Goal: Download file/media

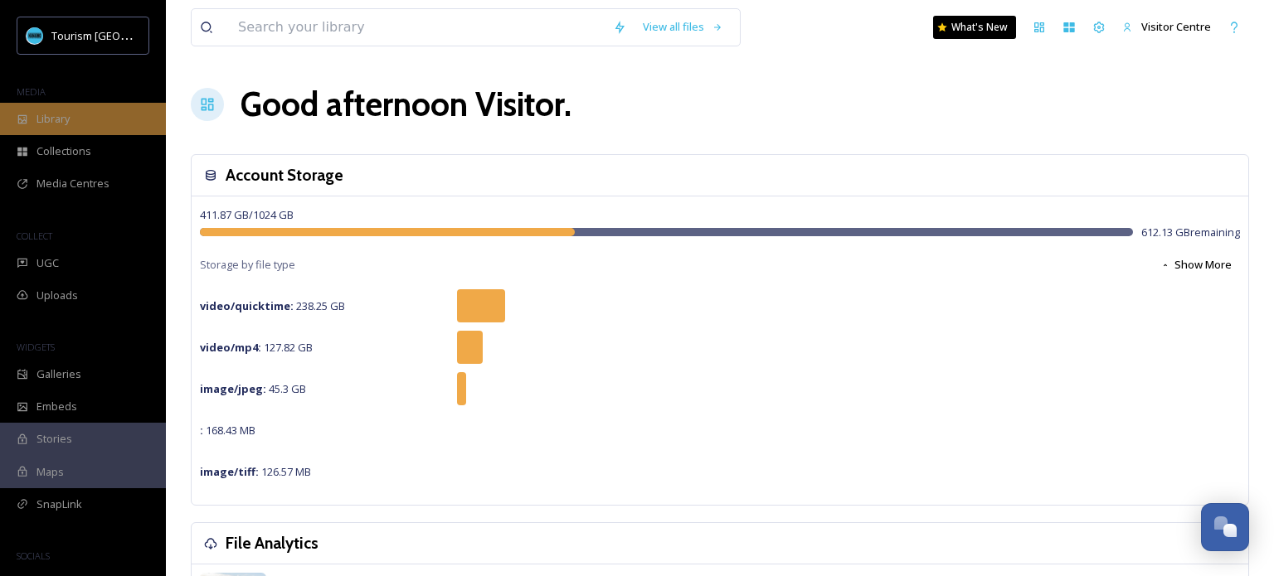
click at [62, 109] on div "Library" at bounding box center [83, 119] width 166 height 32
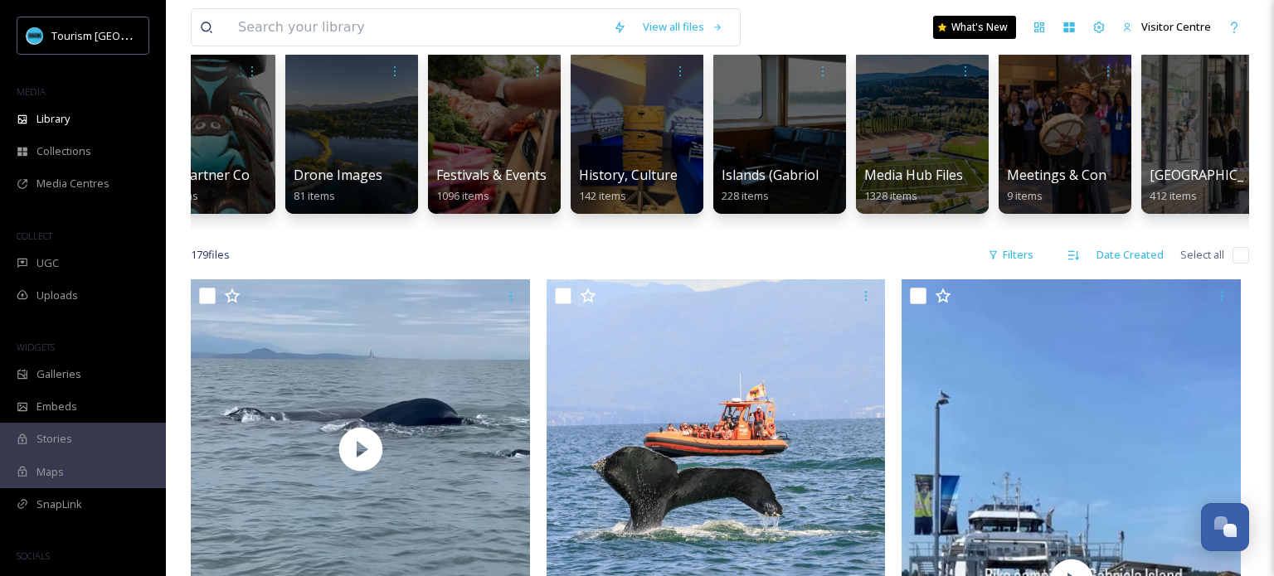
scroll to position [0, 766]
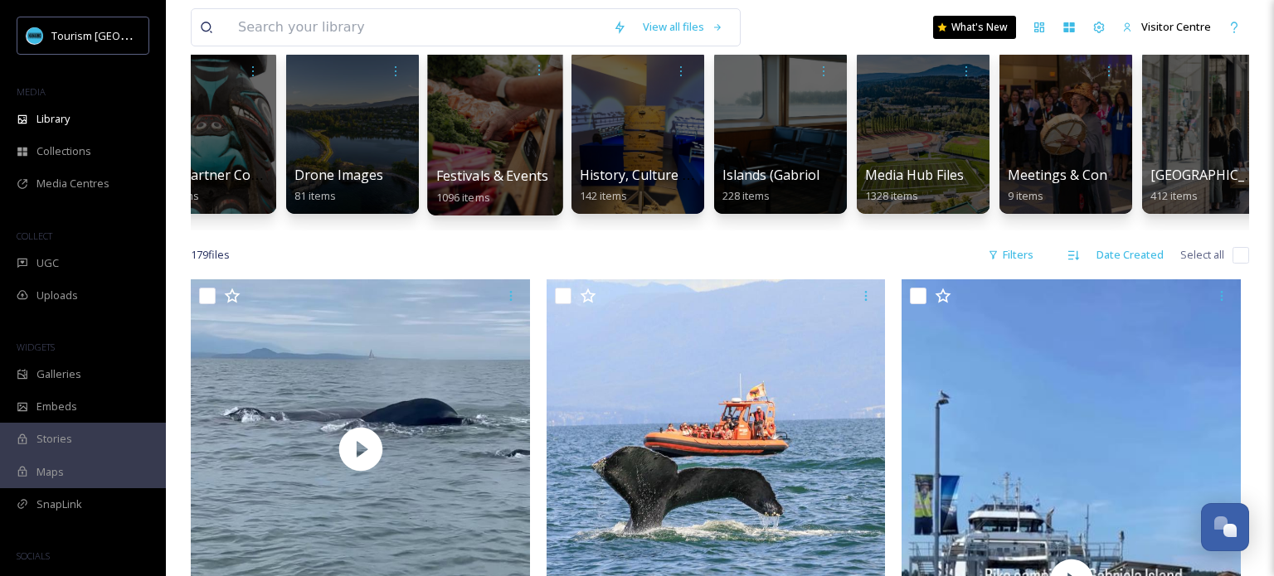
click at [454, 102] on div at bounding box center [494, 130] width 135 height 169
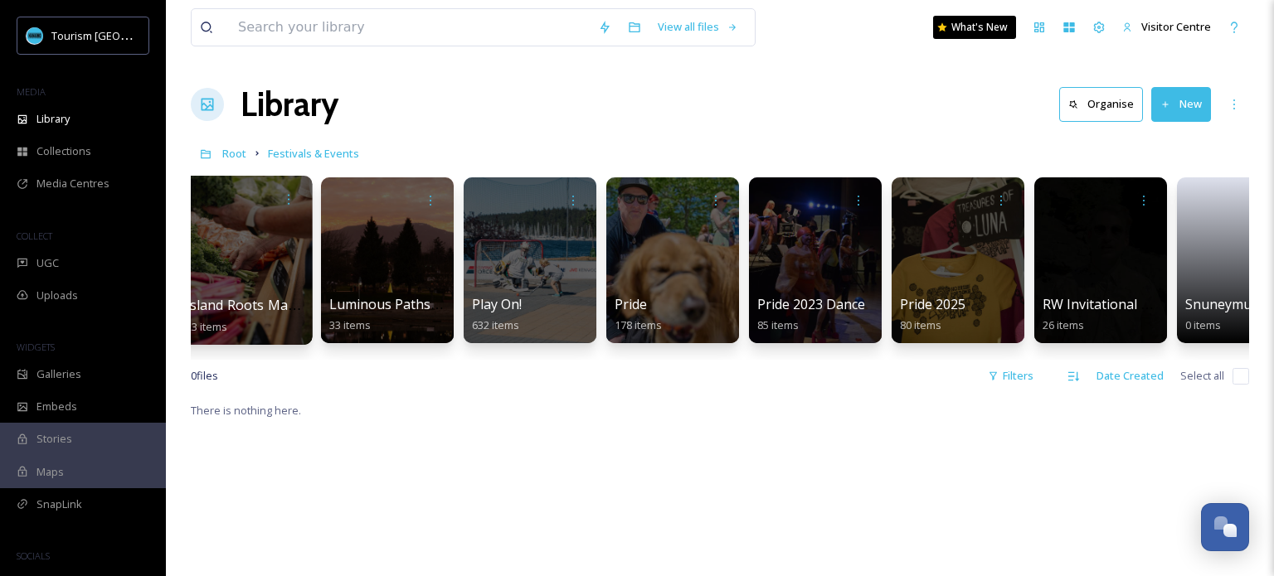
scroll to position [0, 304]
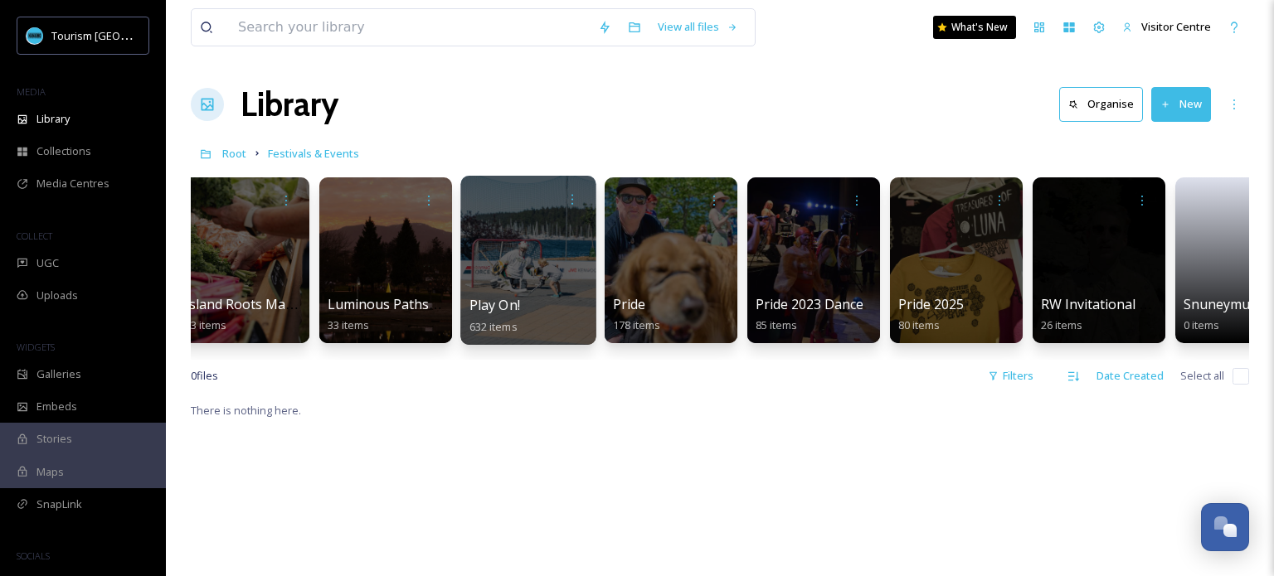
click at [554, 248] on div at bounding box center [527, 260] width 135 height 169
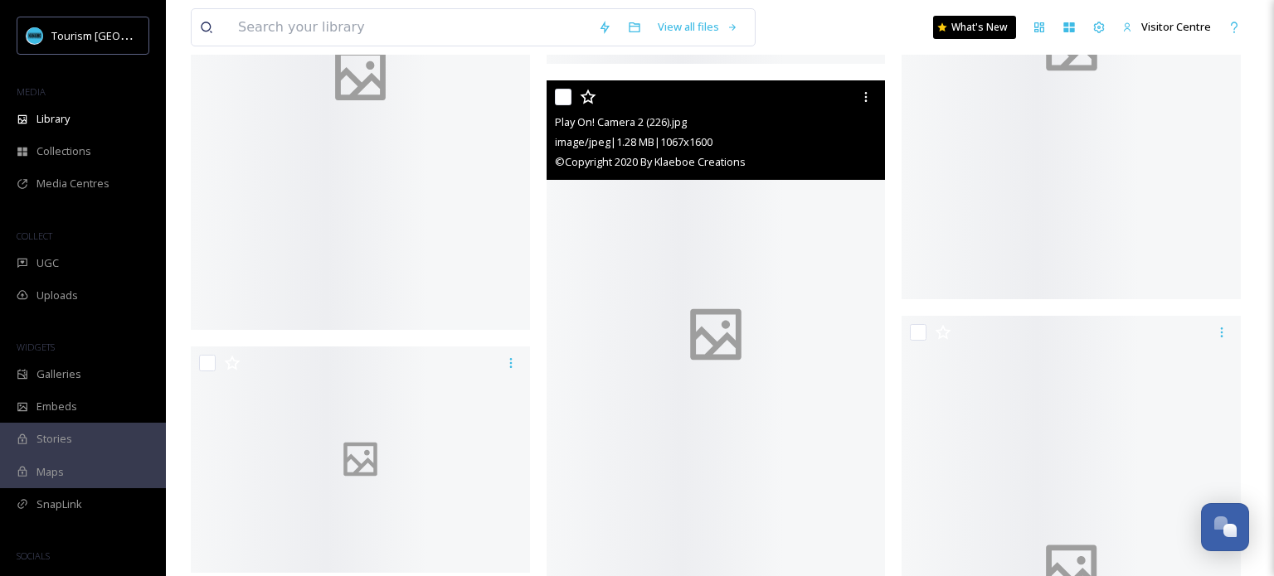
scroll to position [7929, 0]
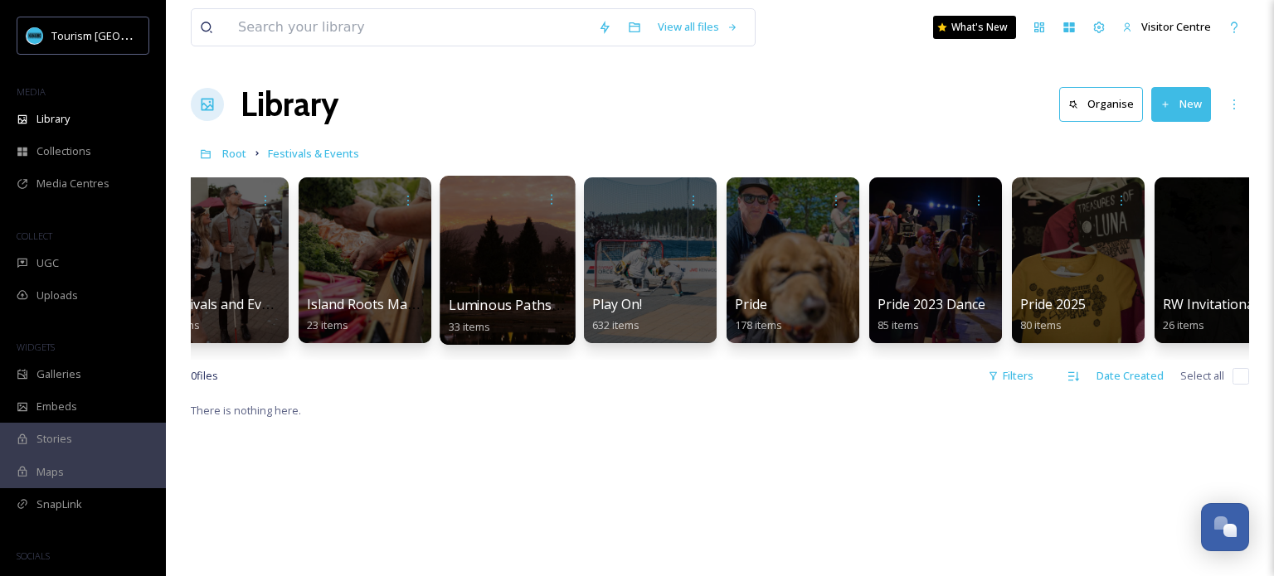
scroll to position [0, 183]
click at [663, 246] on div at bounding box center [649, 261] width 133 height 166
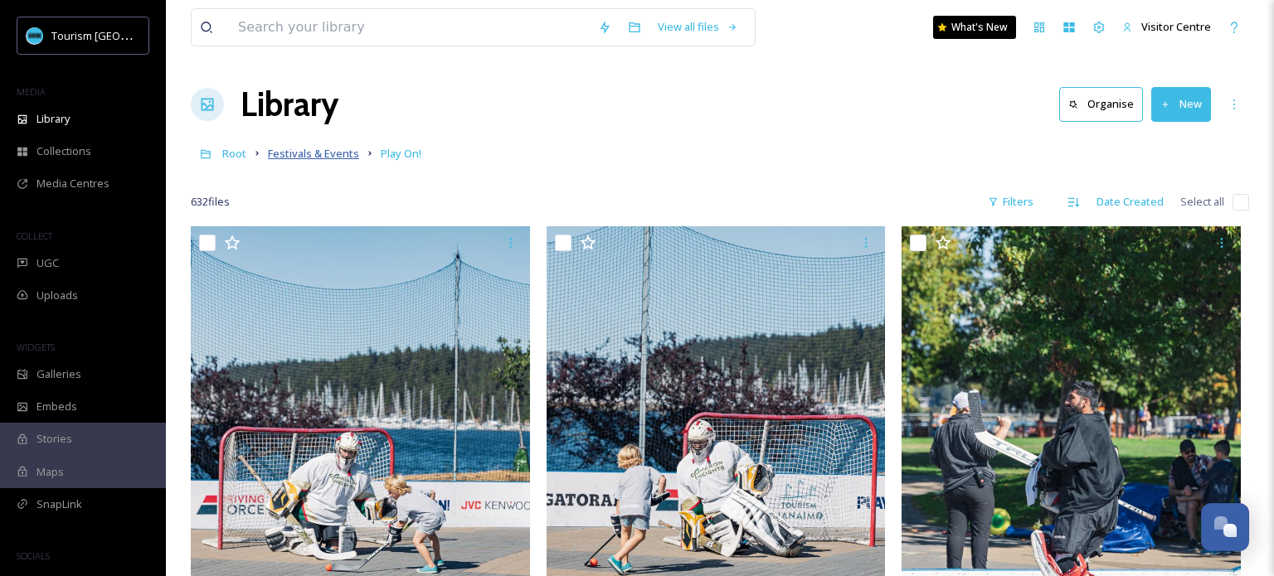
click at [278, 153] on span "Festivals & Events" at bounding box center [313, 153] width 91 height 15
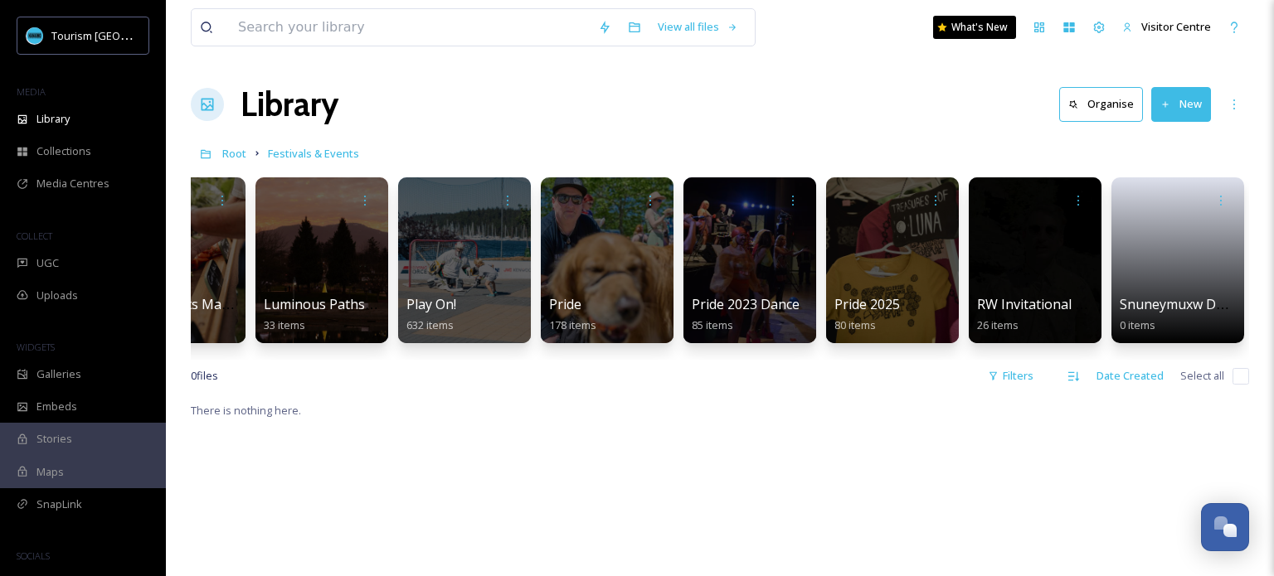
scroll to position [0, 367]
click at [239, 22] on input at bounding box center [410, 27] width 360 height 36
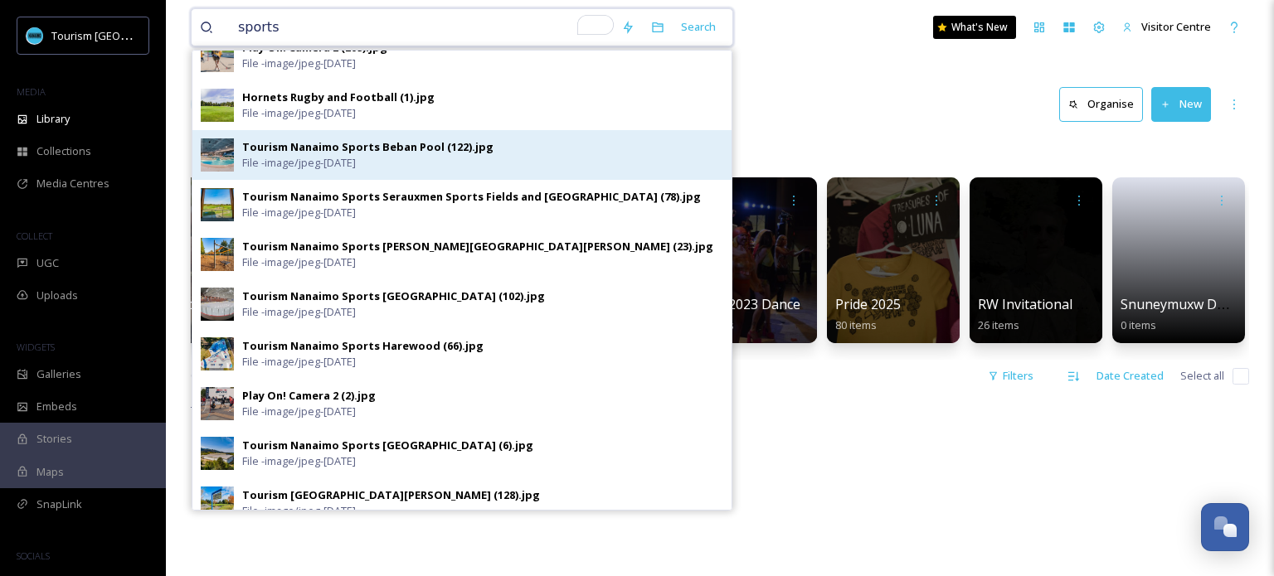
scroll to position [219, 0]
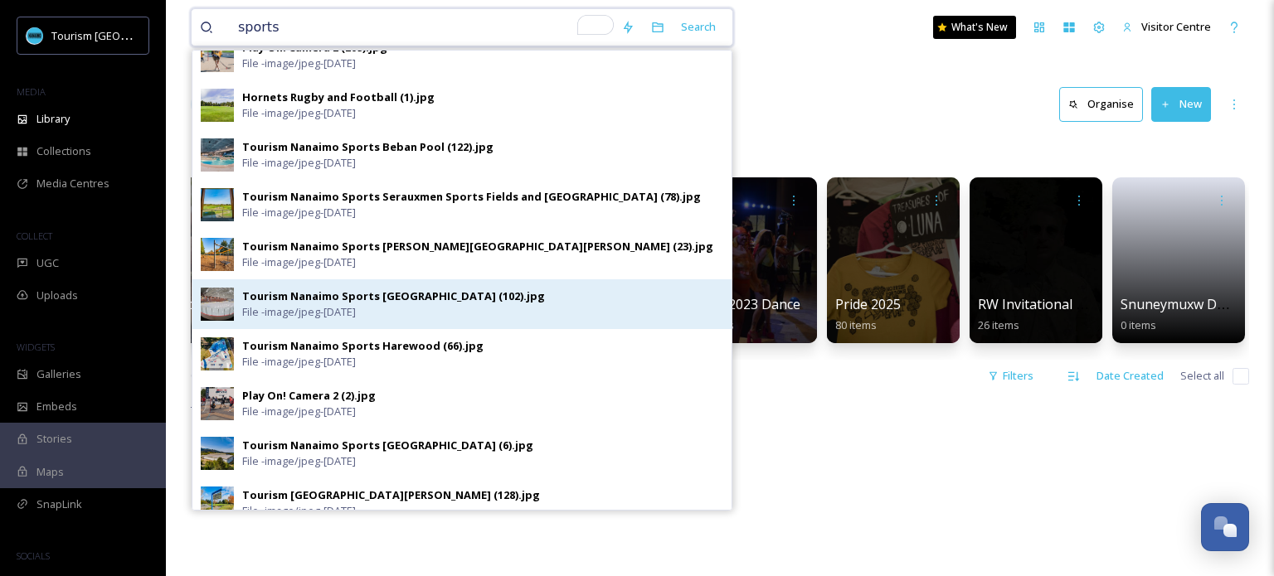
type input "sports"
click at [276, 306] on span "File - image/jpeg - [DATE]" at bounding box center [299, 312] width 114 height 16
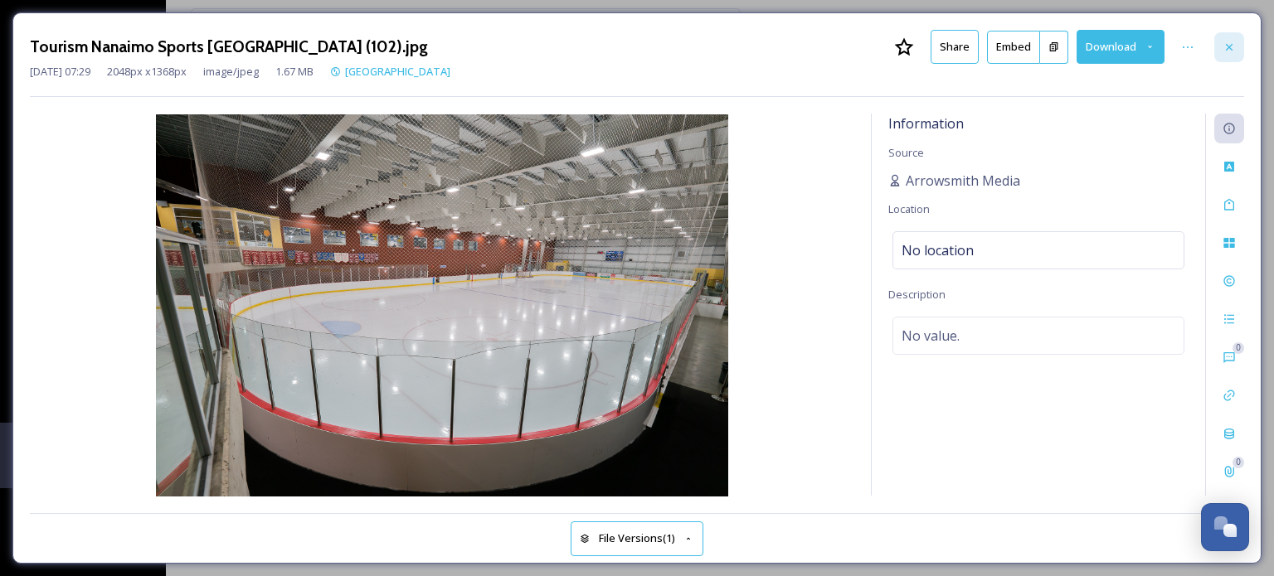
click at [1224, 53] on div at bounding box center [1229, 47] width 30 height 30
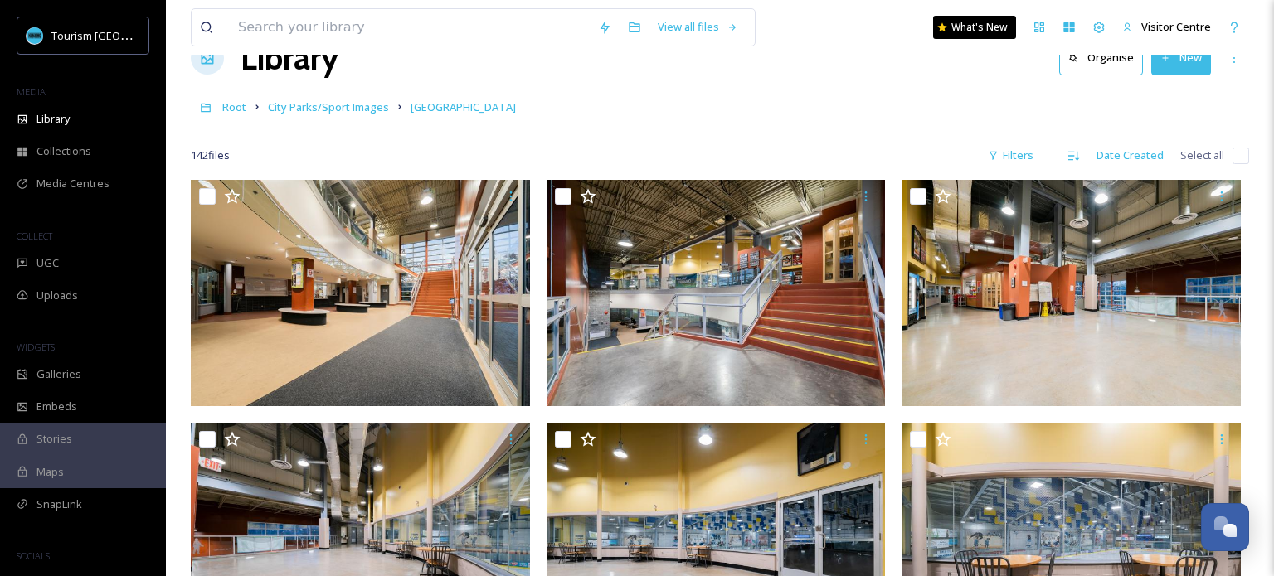
scroll to position [46, 0]
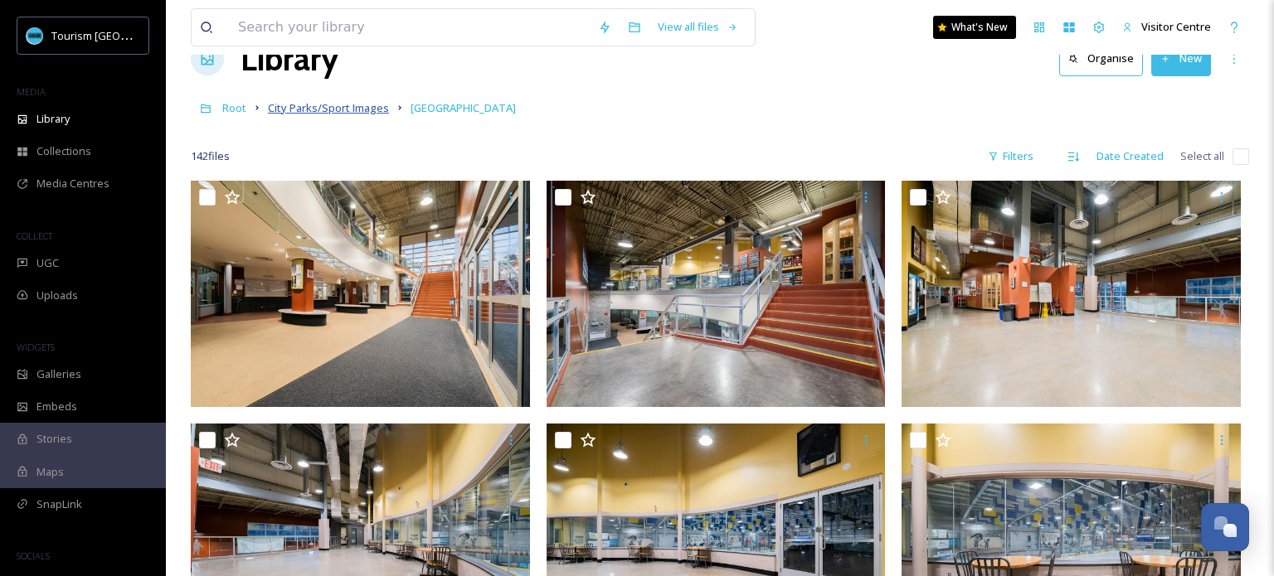
click at [295, 105] on span "City Parks/Sport Images" at bounding box center [328, 107] width 121 height 15
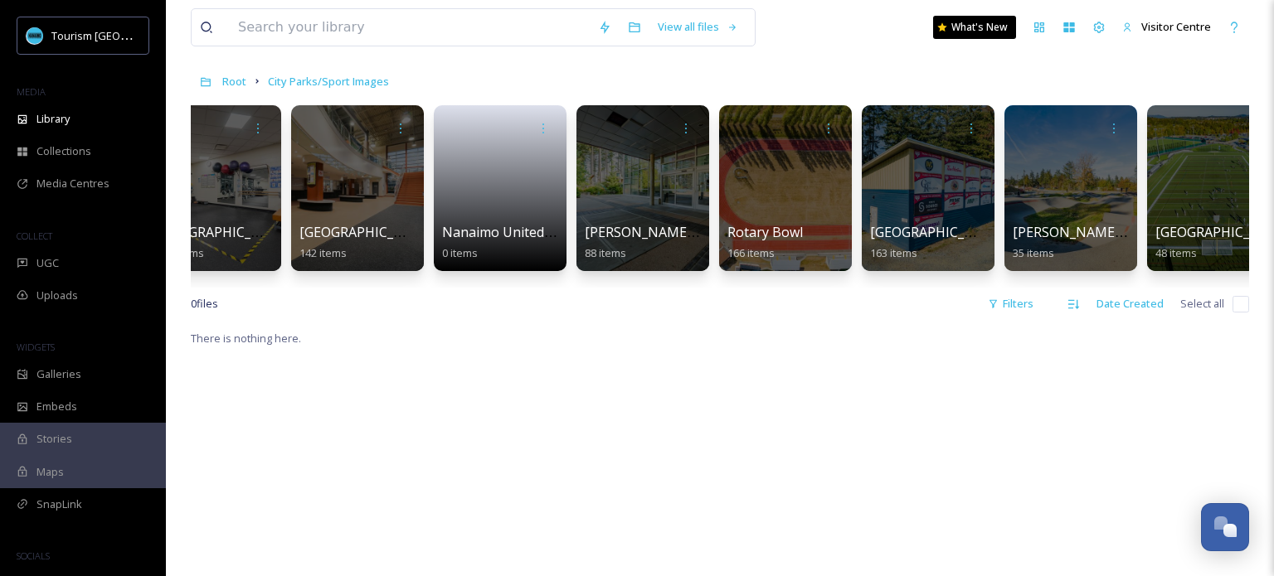
scroll to position [0, 1938]
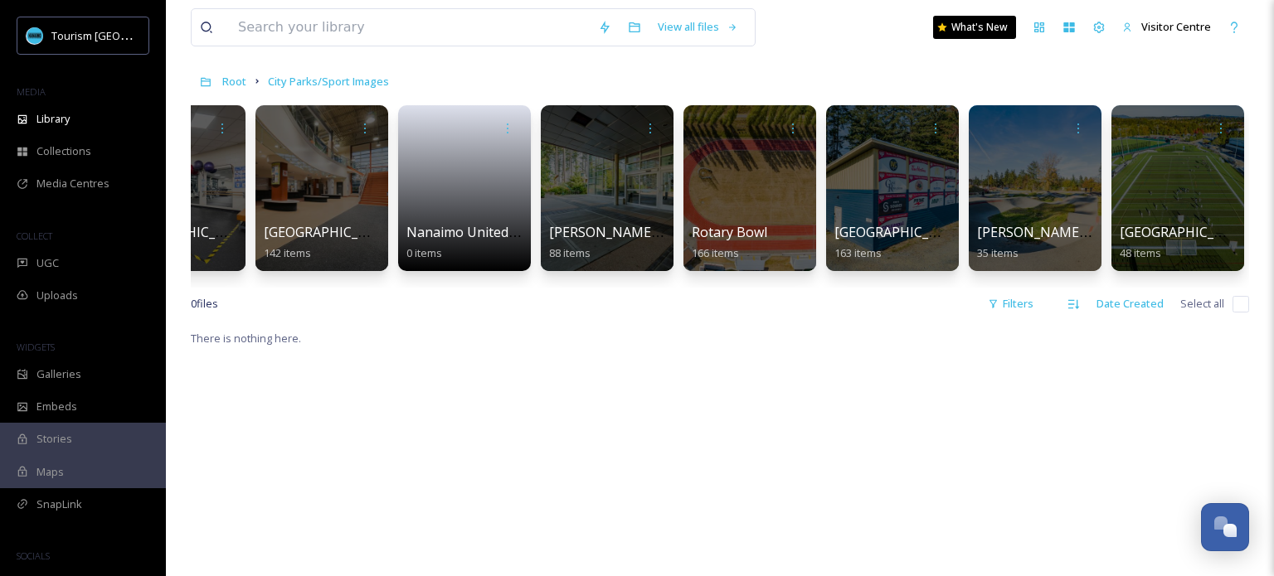
click at [762, 217] on div at bounding box center [749, 188] width 133 height 166
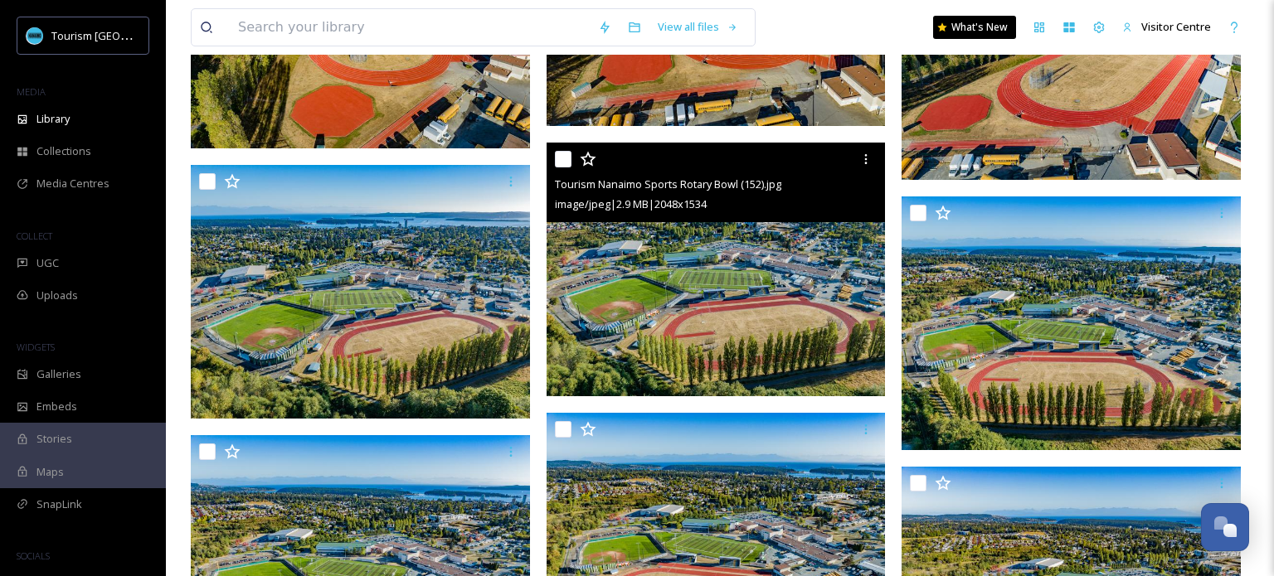
scroll to position [1385, 0]
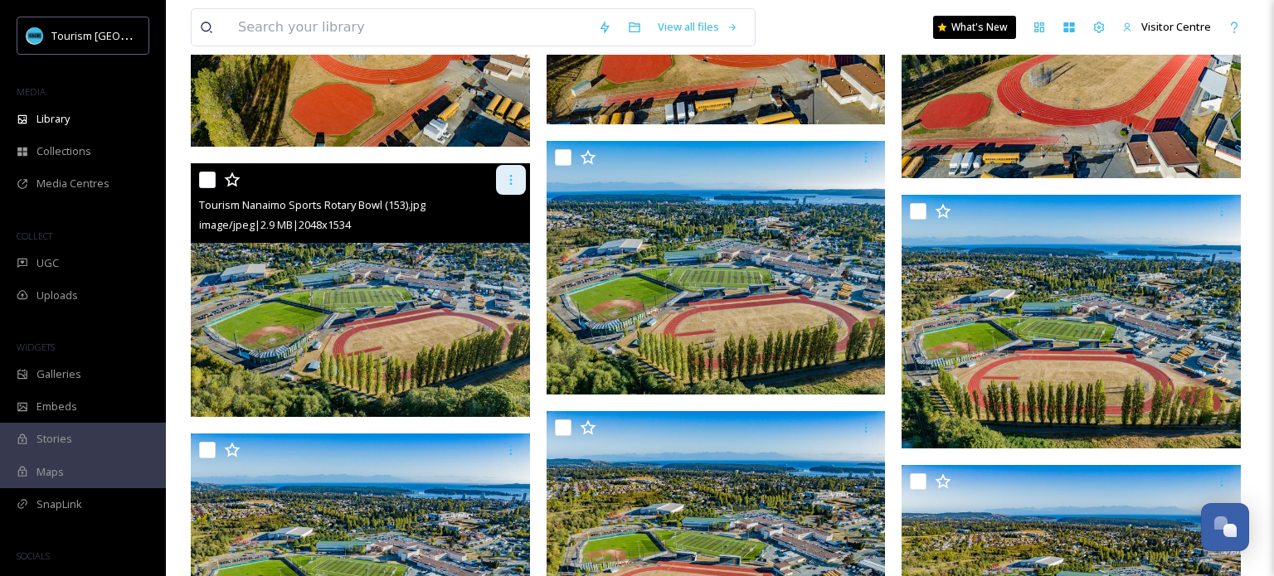
click at [512, 173] on icon at bounding box center [510, 179] width 13 height 13
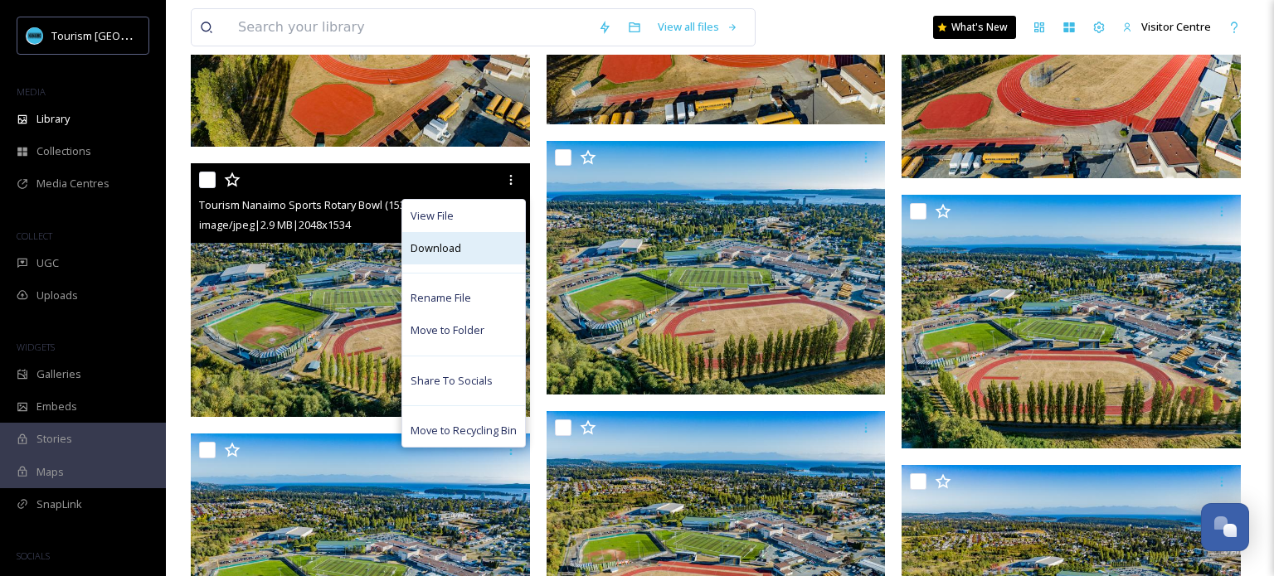
click at [457, 242] on span "Download" at bounding box center [436, 249] width 51 height 16
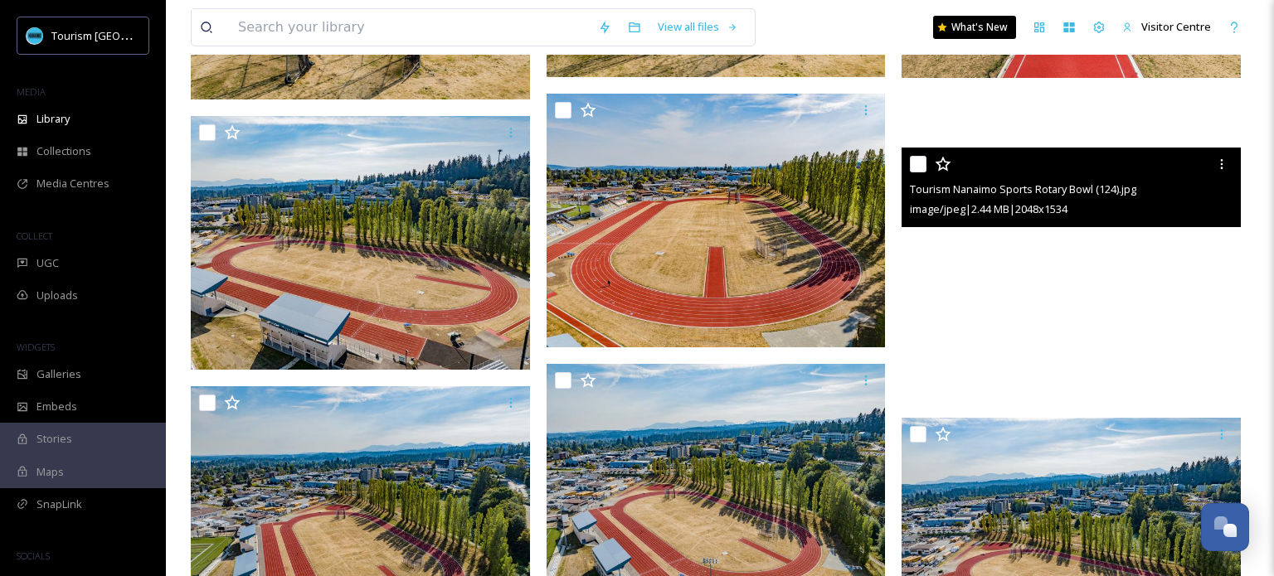
scroll to position [0, 0]
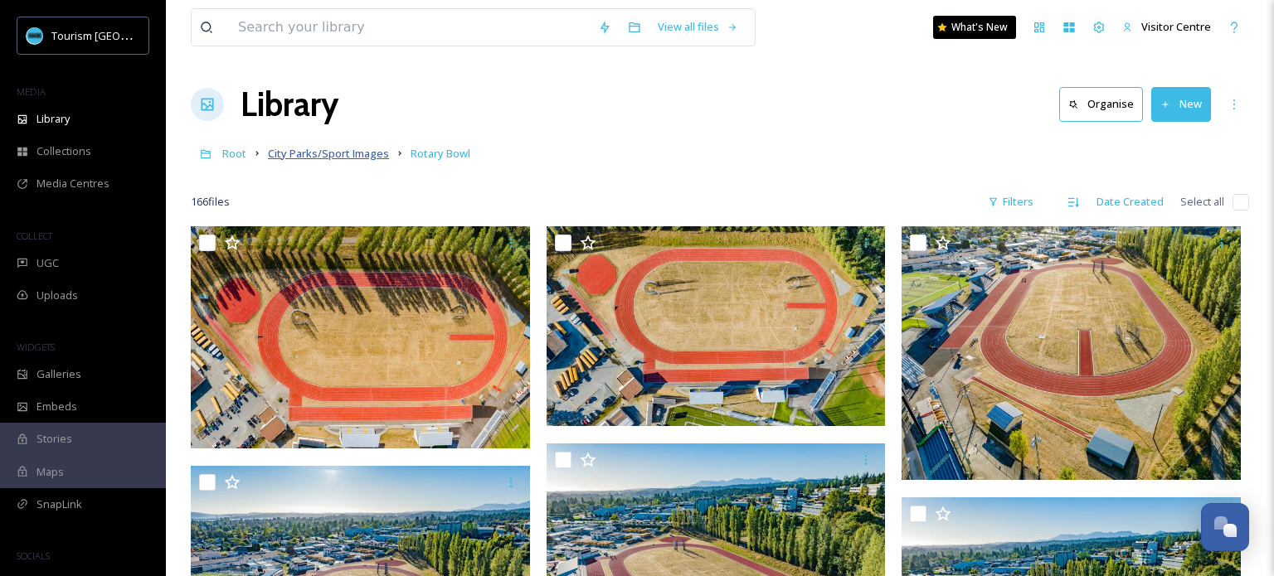
click at [334, 149] on span "City Parks/Sport Images" at bounding box center [328, 153] width 121 height 15
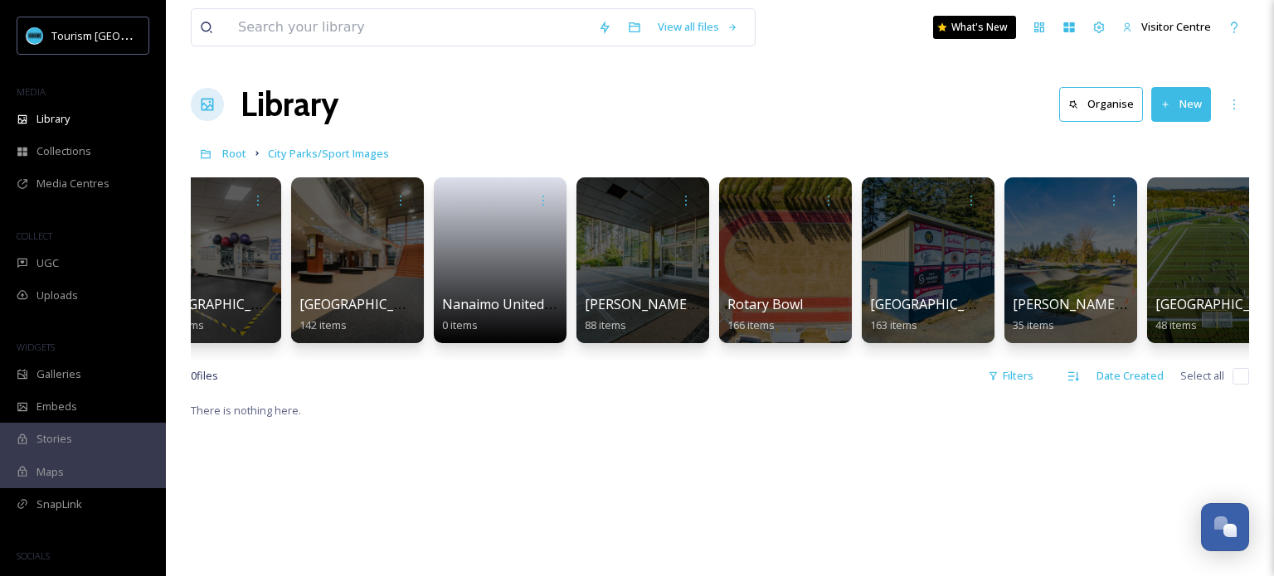
scroll to position [0, 1938]
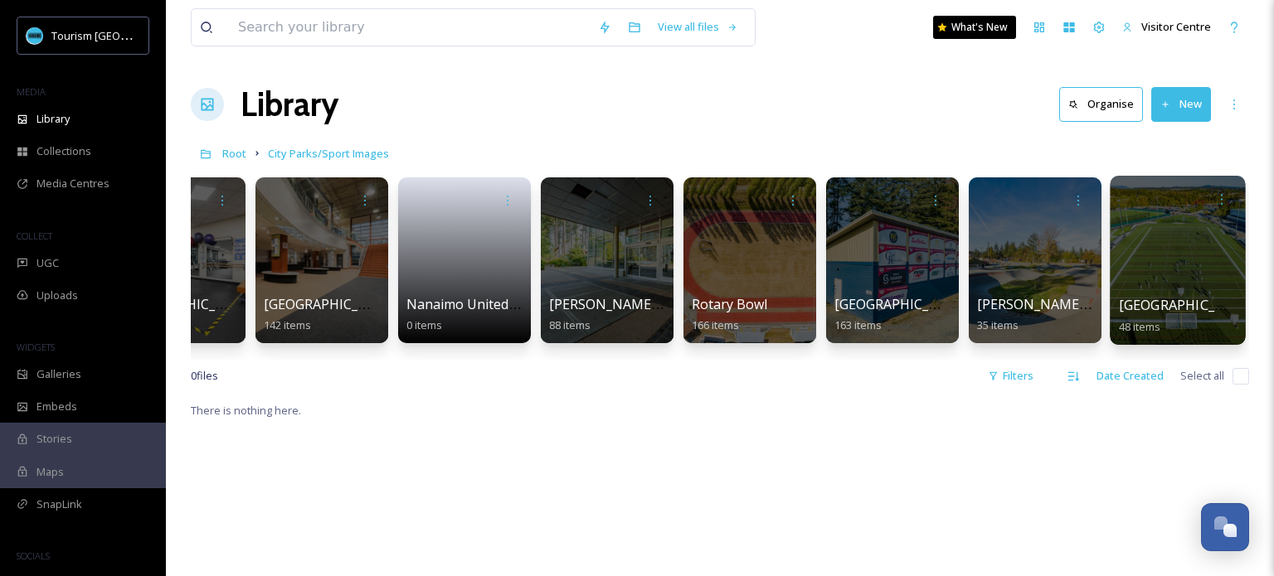
click at [1184, 238] on div at bounding box center [1177, 260] width 135 height 169
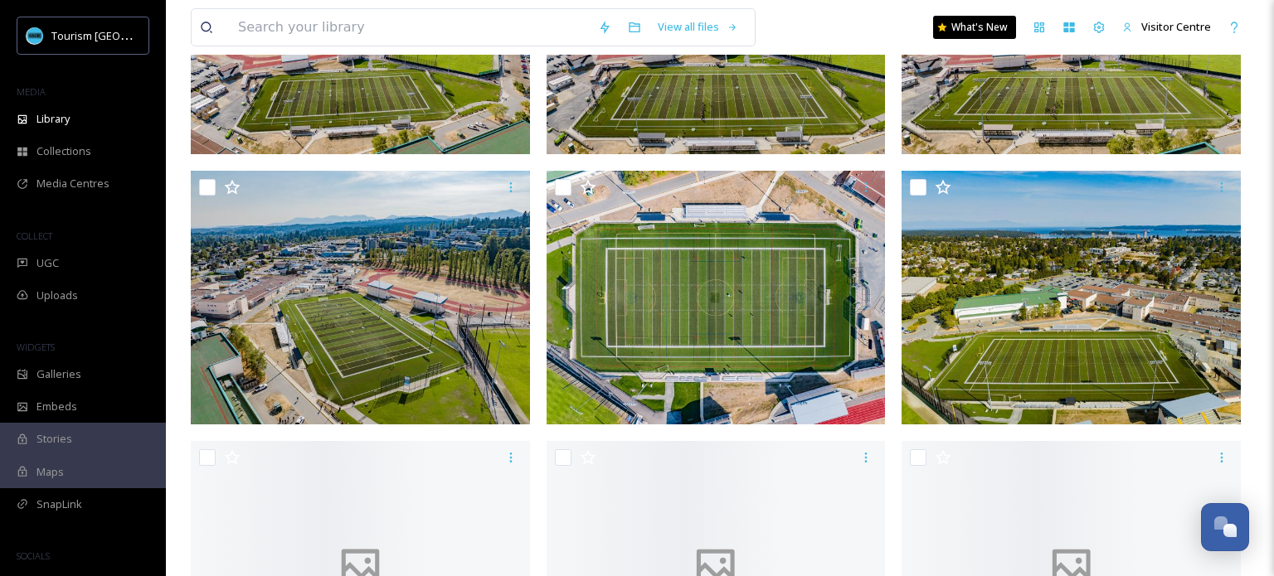
scroll to position [2769, 0]
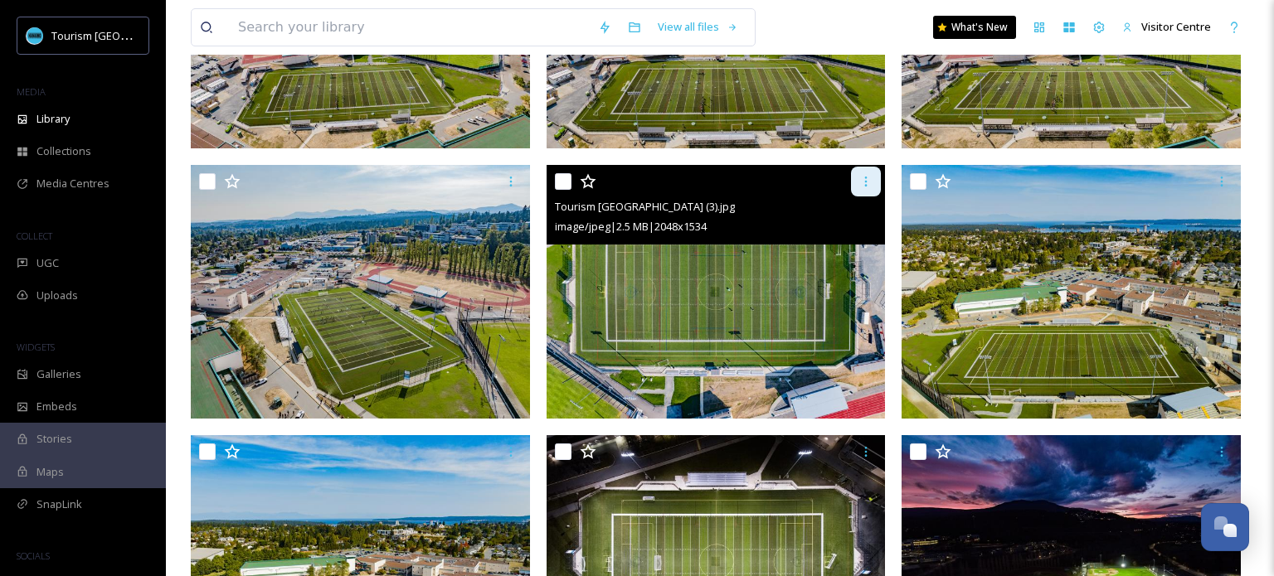
click at [862, 179] on icon at bounding box center [865, 181] width 13 height 13
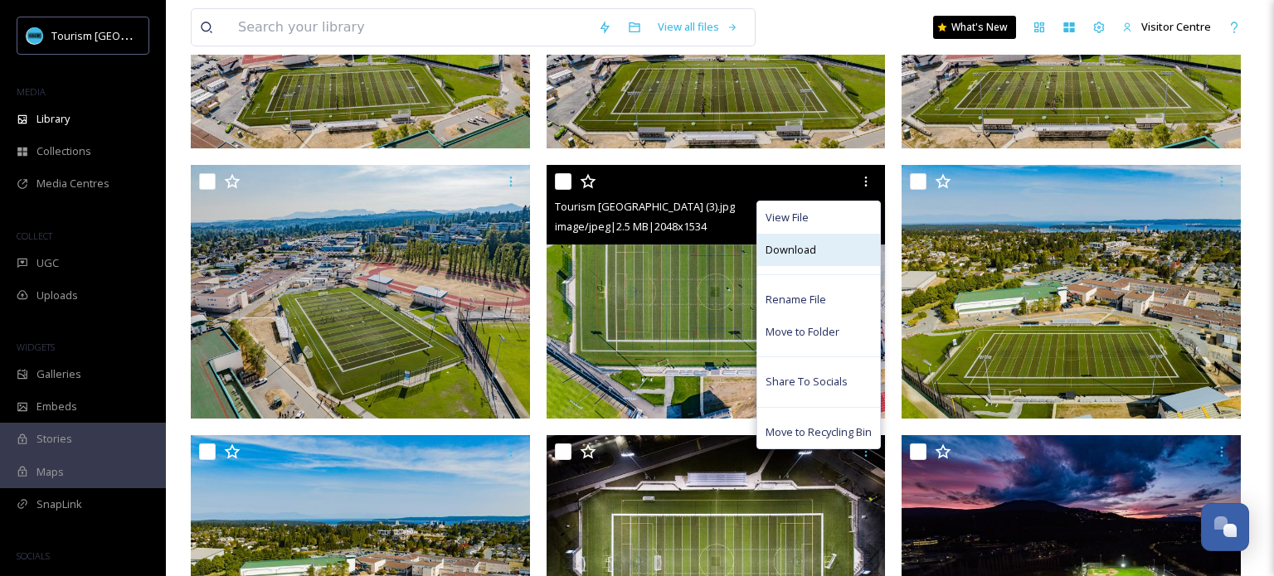
click at [804, 251] on span "Download" at bounding box center [791, 250] width 51 height 16
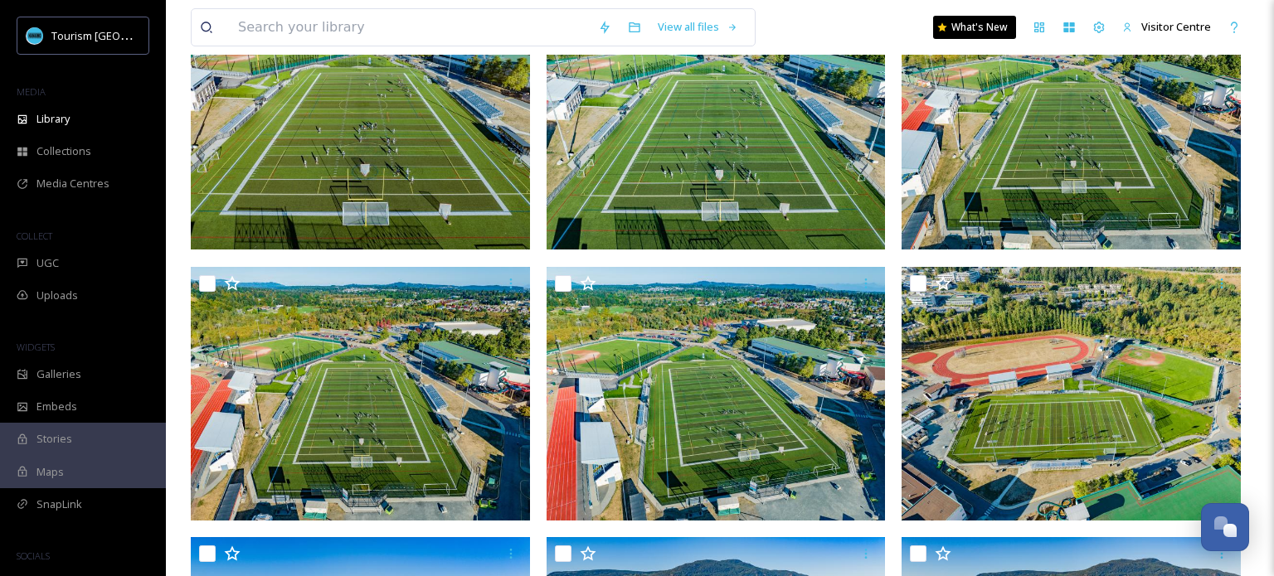
scroll to position [0, 0]
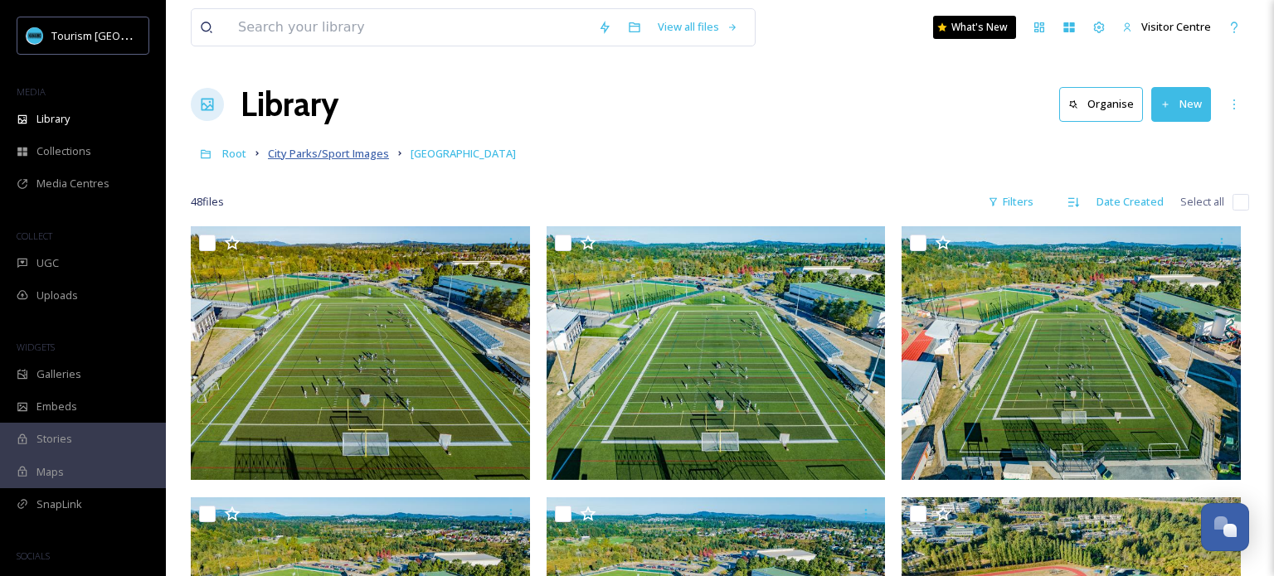
click at [327, 155] on span "City Parks/Sport Images" at bounding box center [328, 153] width 121 height 15
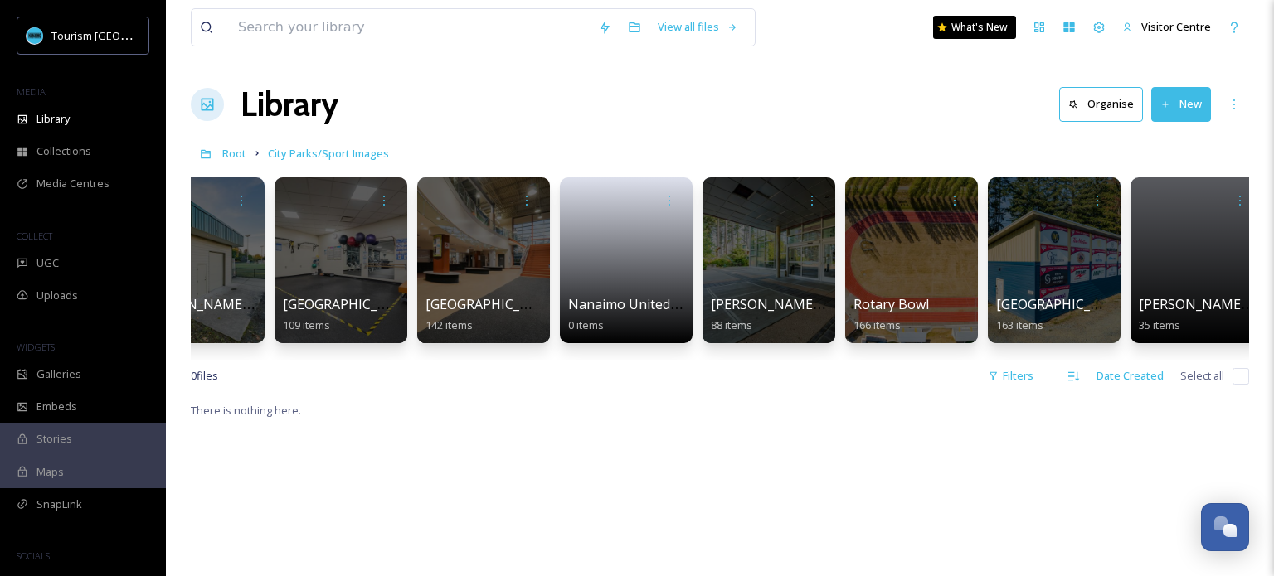
scroll to position [0, 1938]
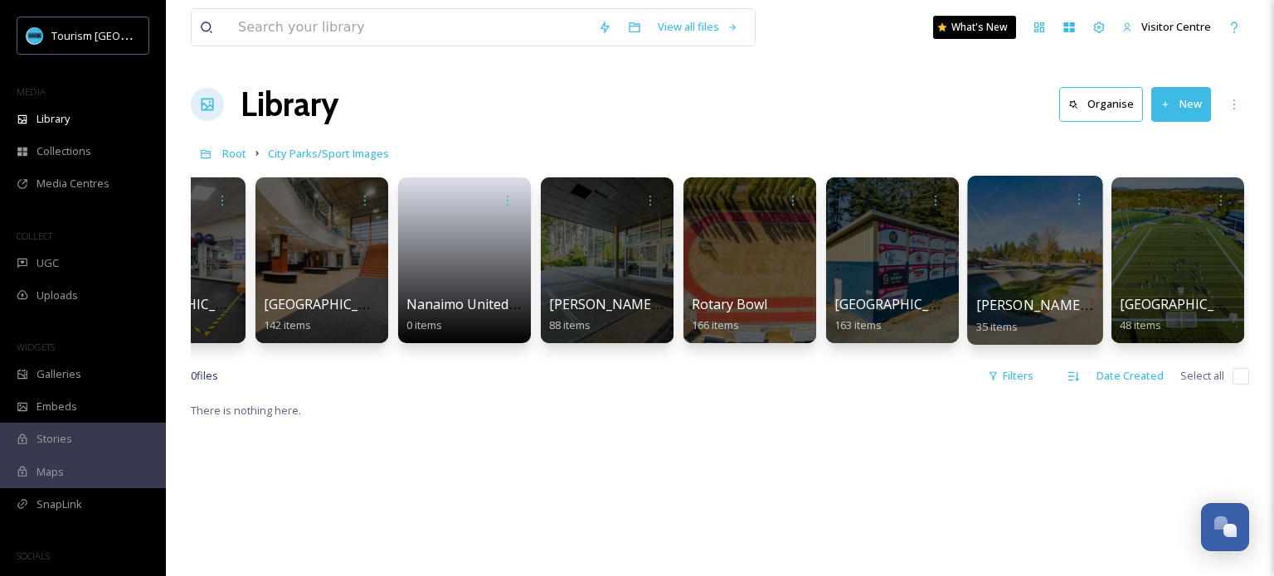
click at [1023, 254] on div at bounding box center [1034, 260] width 135 height 169
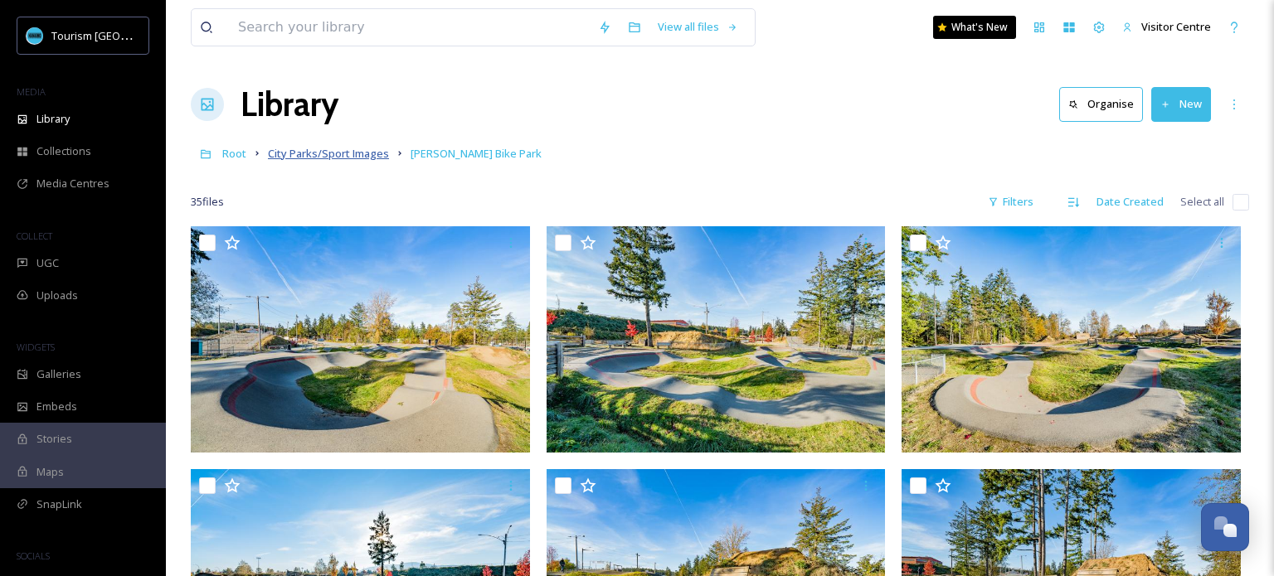
click at [322, 151] on span "City Parks/Sport Images" at bounding box center [328, 153] width 121 height 15
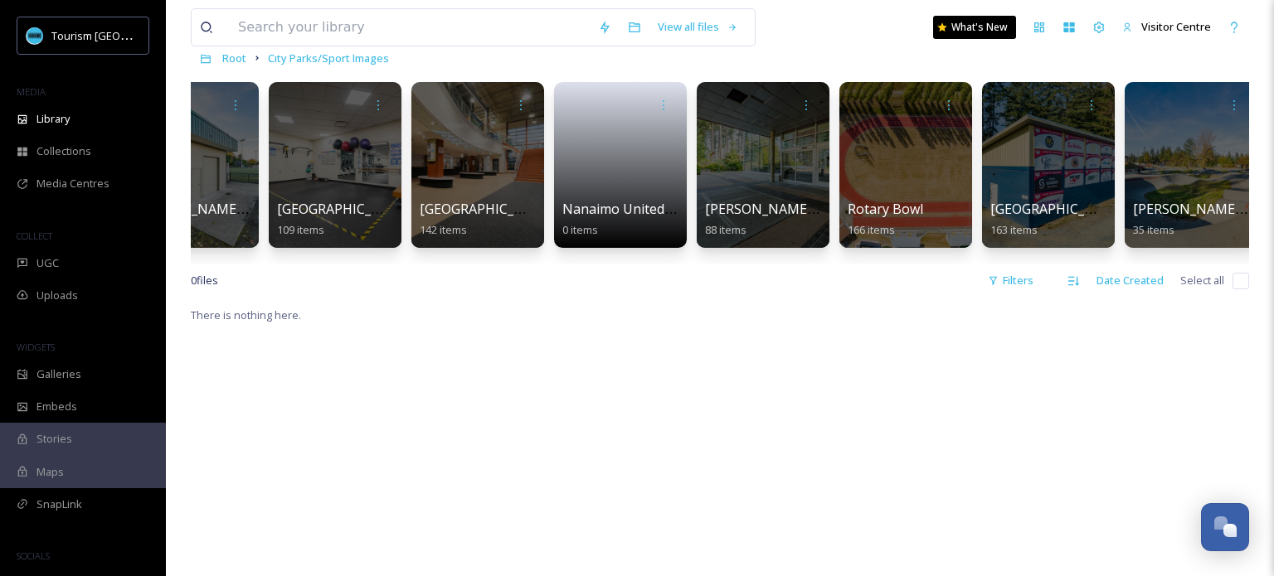
scroll to position [0, 1828]
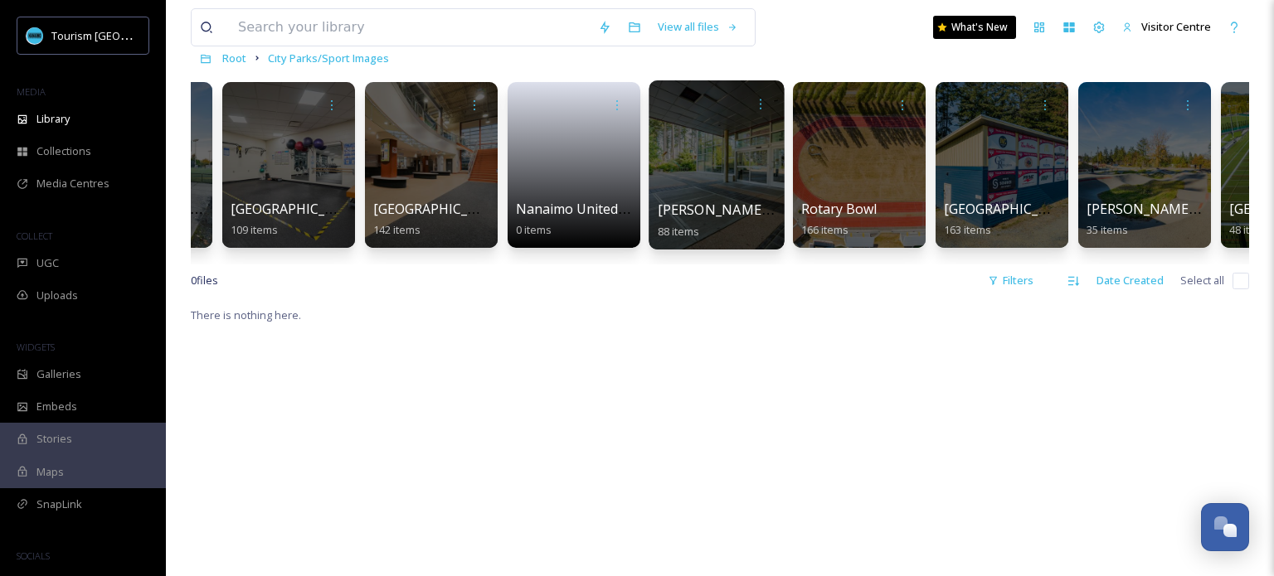
click at [685, 190] on div at bounding box center [716, 164] width 135 height 169
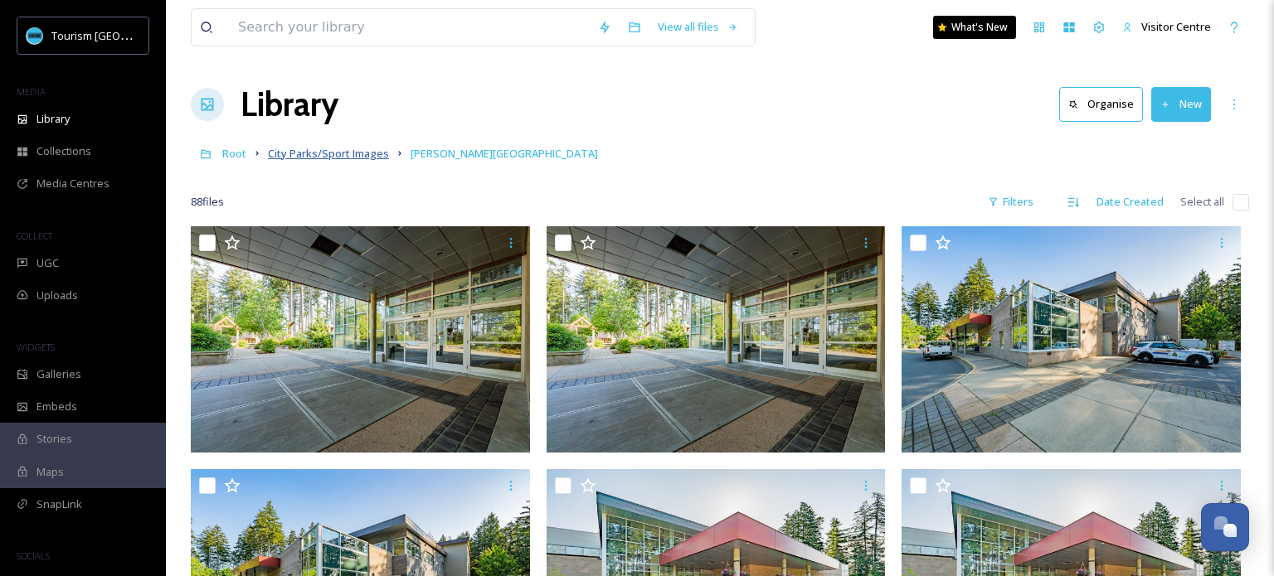
click at [274, 153] on span "City Parks/Sport Images" at bounding box center [328, 153] width 121 height 15
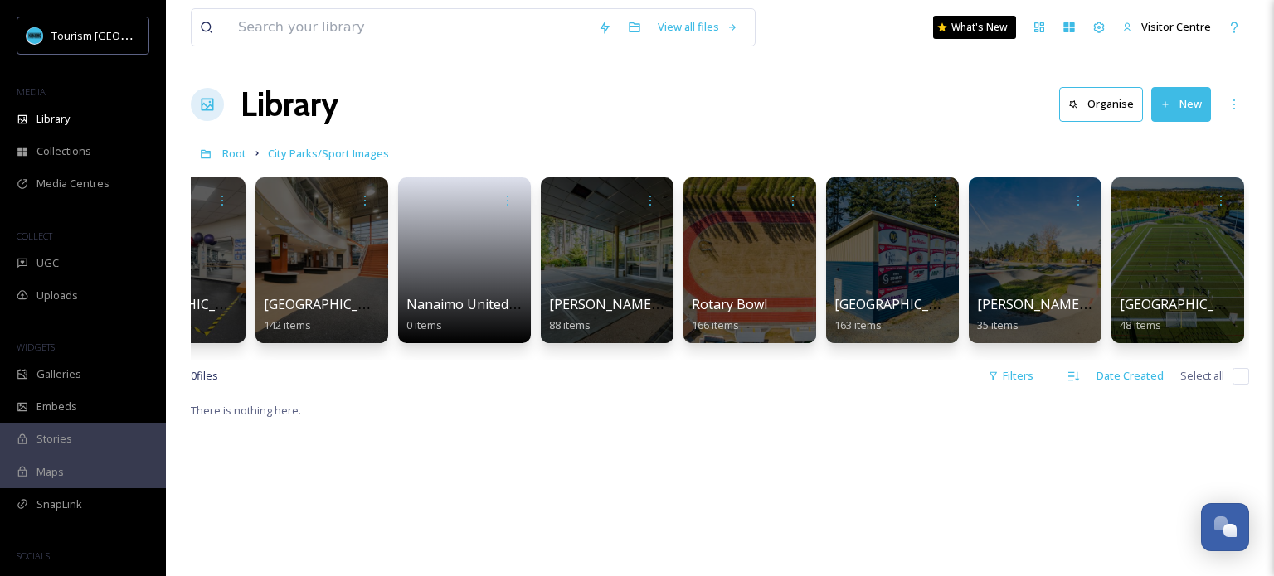
scroll to position [0, 1937]
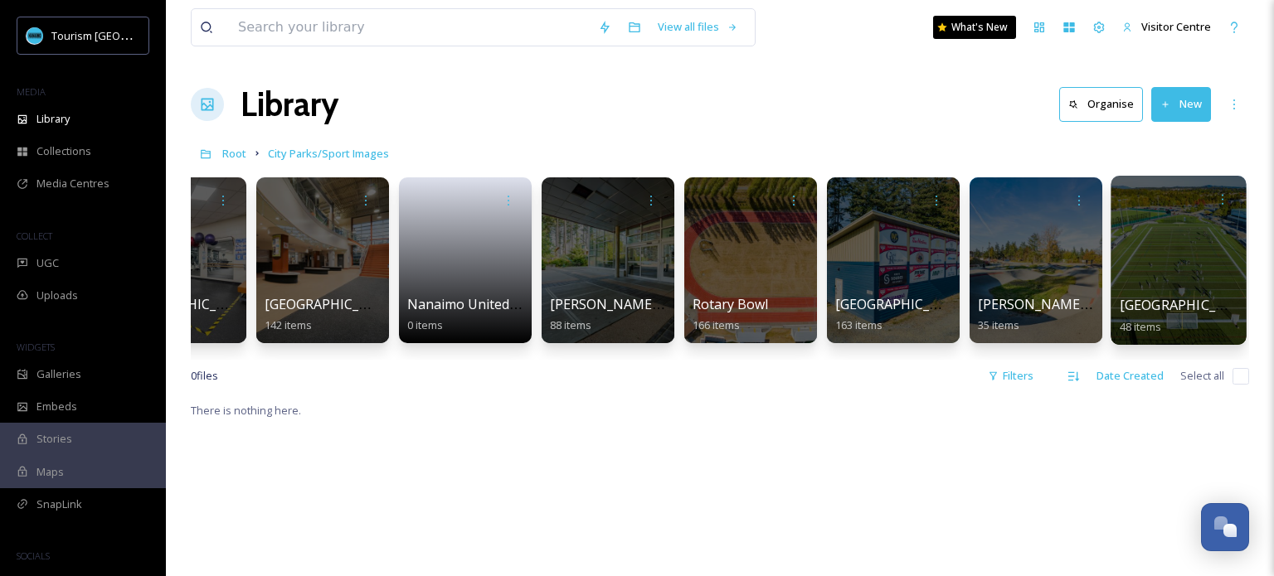
click at [1145, 255] on div at bounding box center [1178, 260] width 135 height 169
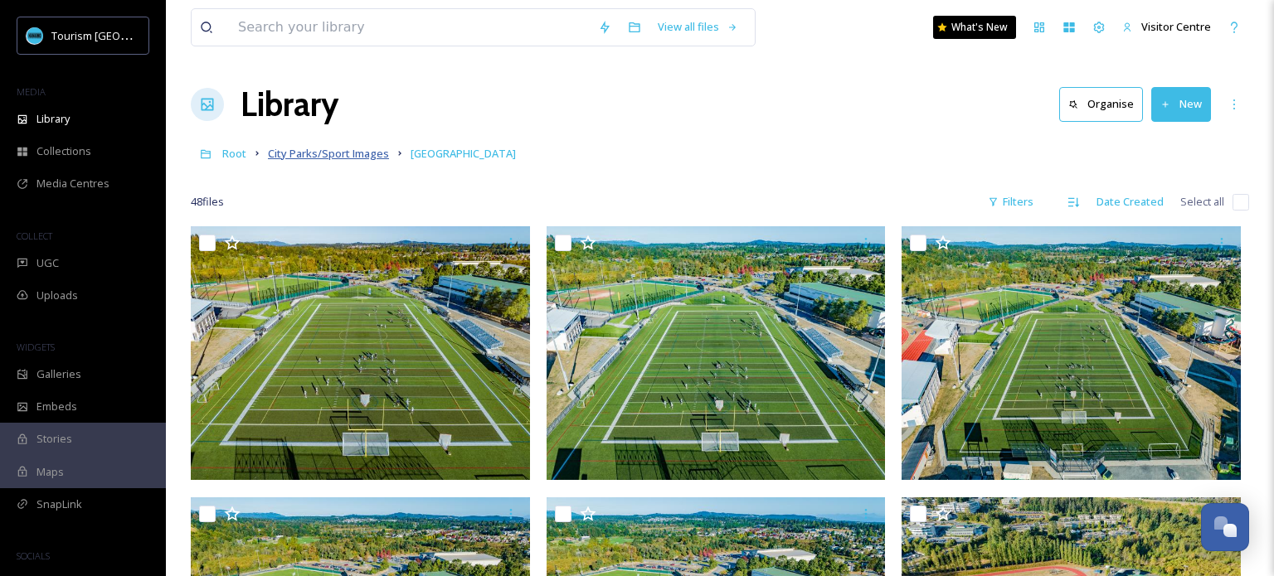
click at [305, 158] on span "City Parks/Sport Images" at bounding box center [328, 153] width 121 height 15
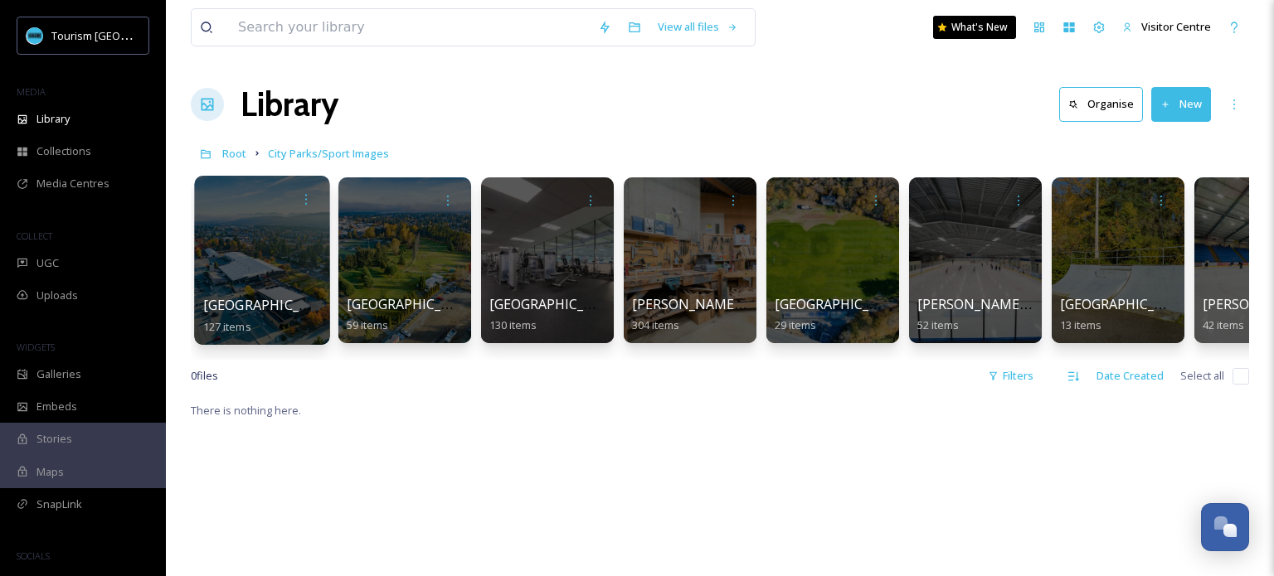
click at [270, 219] on div at bounding box center [261, 260] width 135 height 169
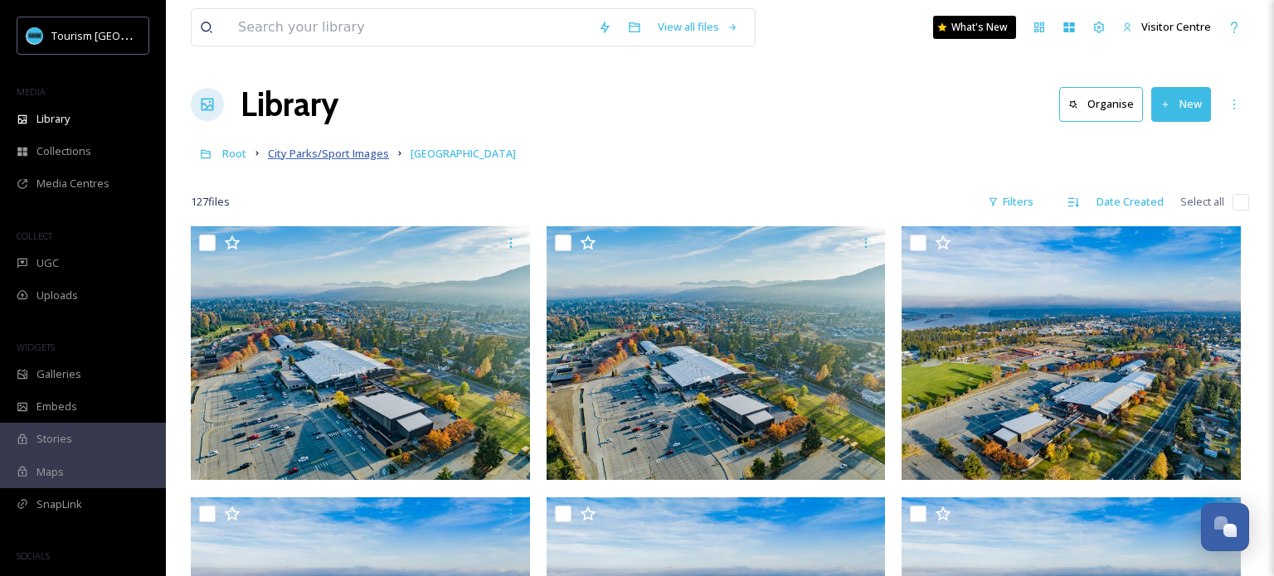
click at [324, 156] on span "City Parks/Sport Images" at bounding box center [328, 153] width 121 height 15
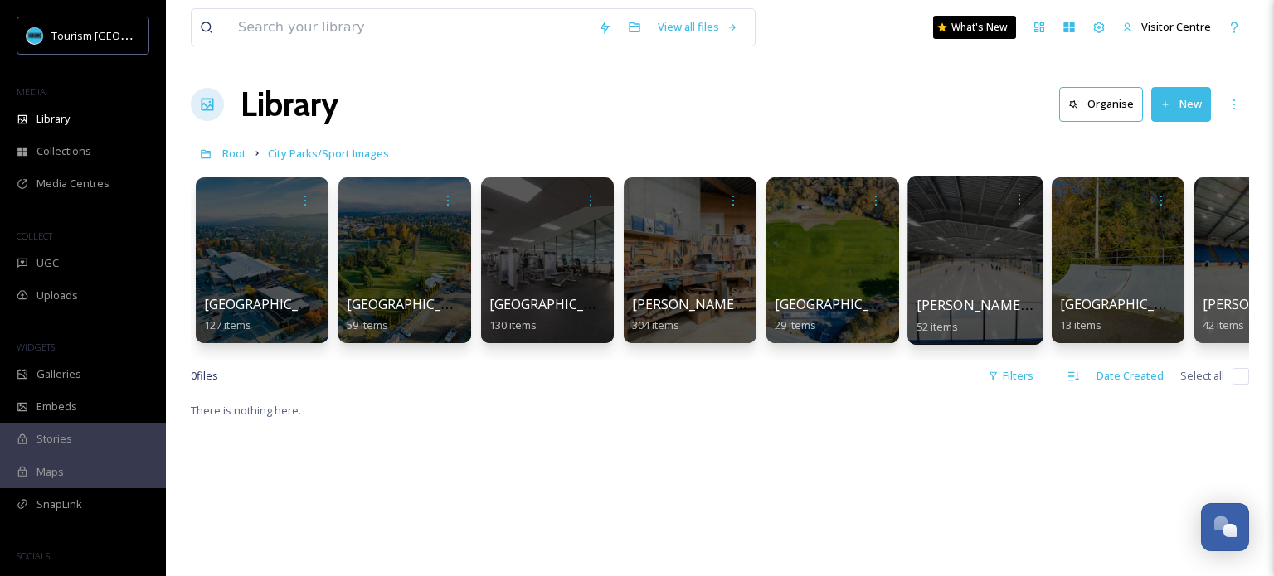
click at [991, 273] on div at bounding box center [974, 260] width 135 height 169
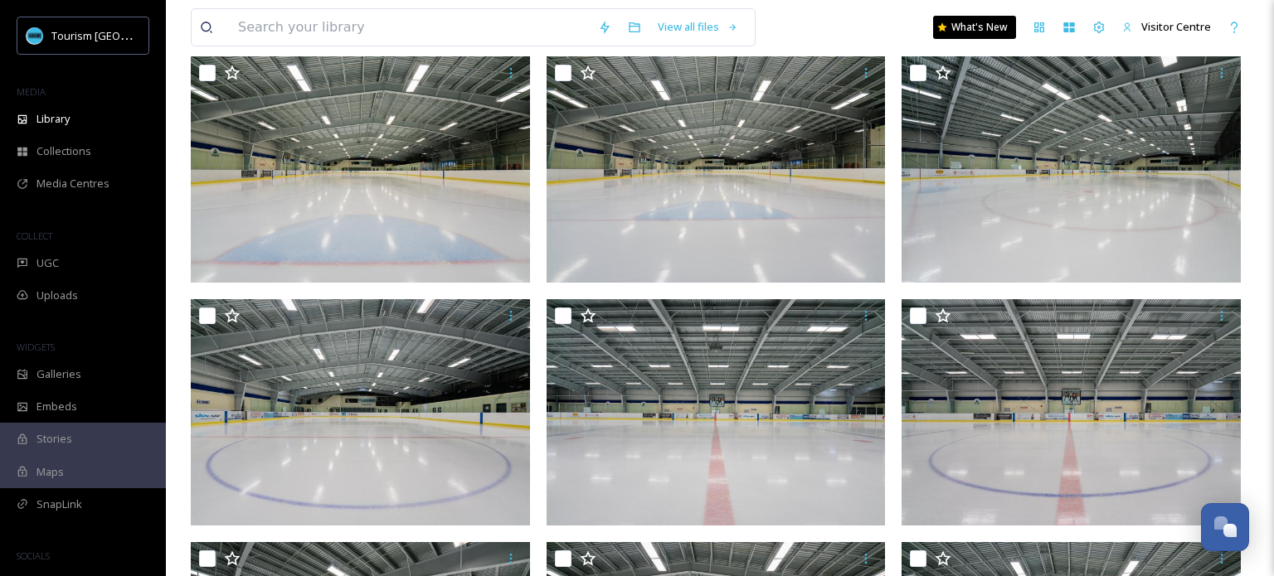
scroll to position [3577, 0]
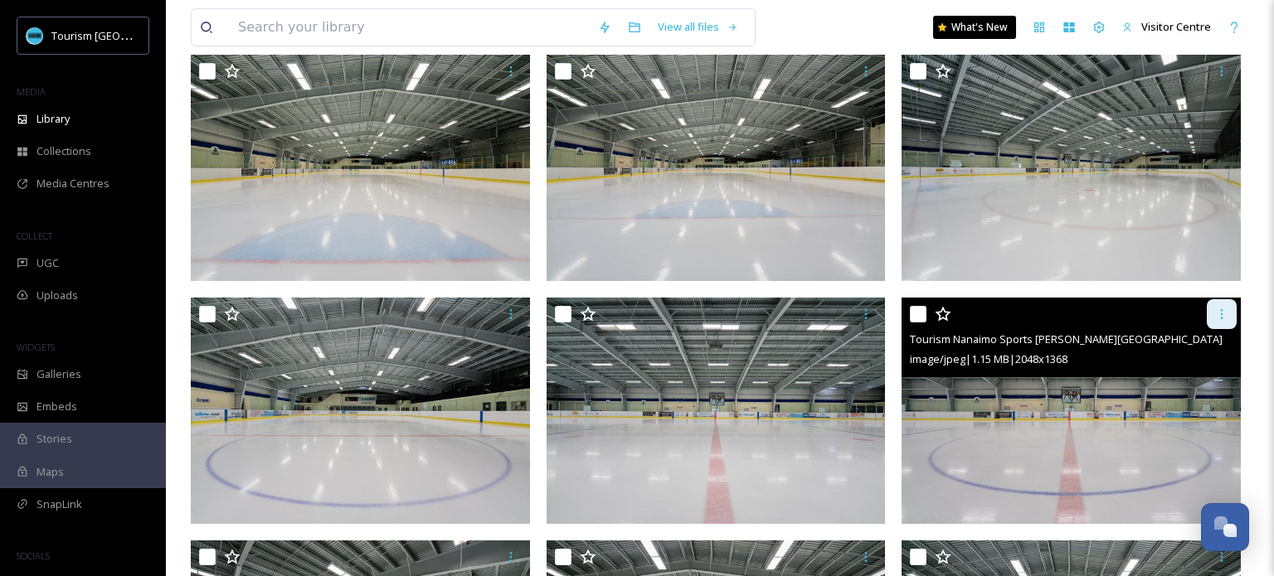
click at [1228, 312] on icon at bounding box center [1221, 314] width 13 height 13
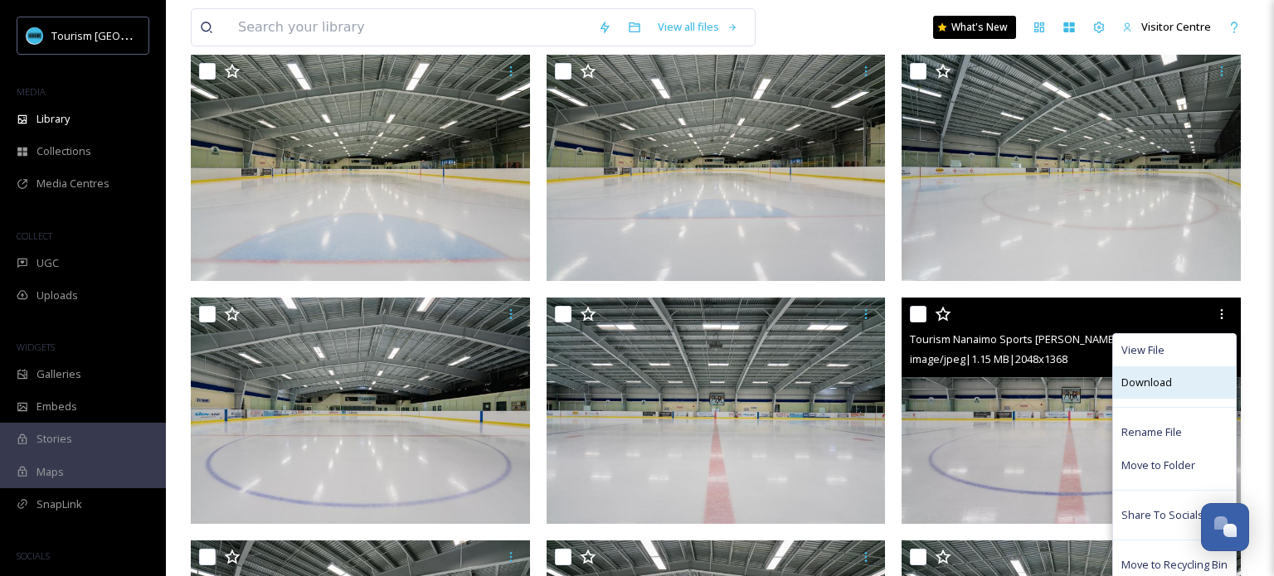
click at [1165, 375] on span "Download" at bounding box center [1146, 383] width 51 height 16
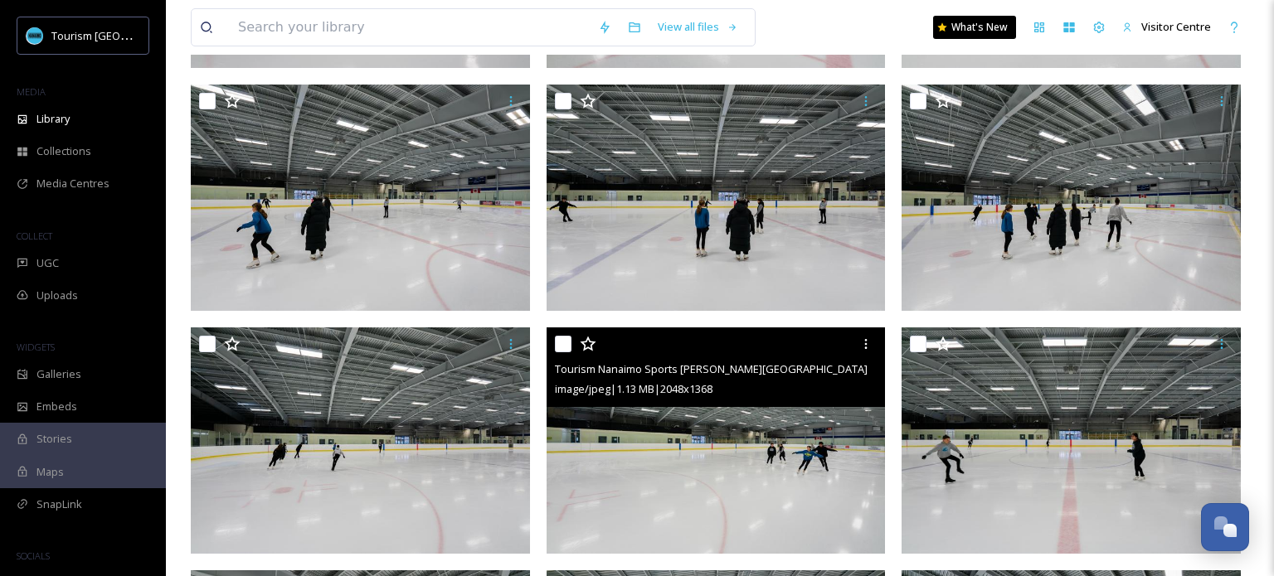
scroll to position [0, 0]
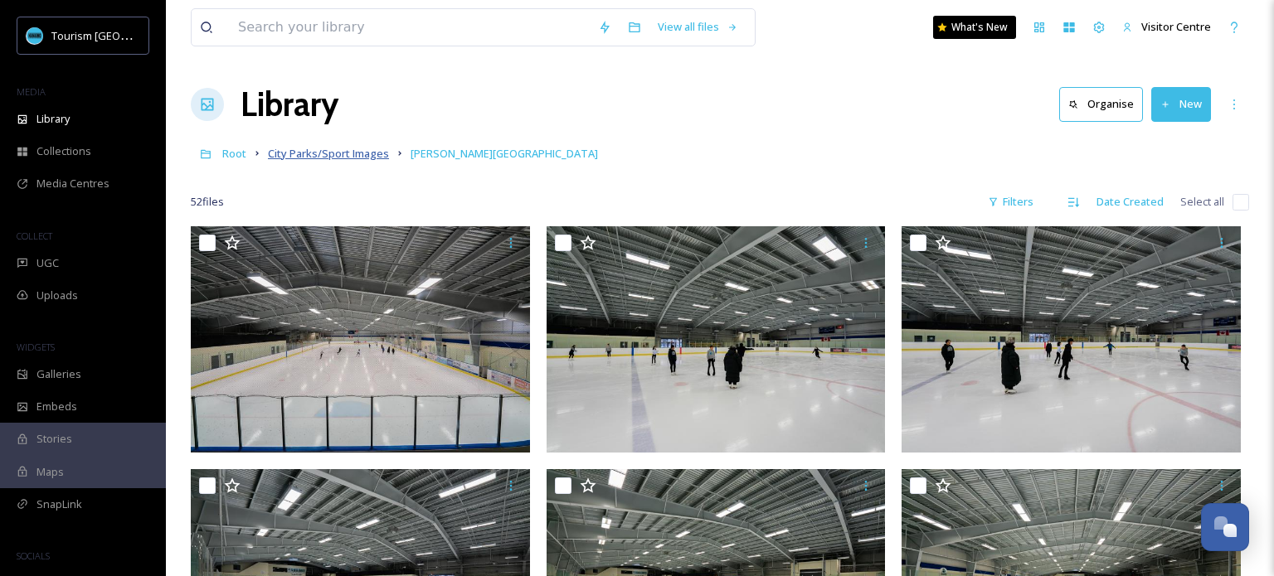
click at [281, 157] on span "City Parks/Sport Images" at bounding box center [328, 153] width 121 height 15
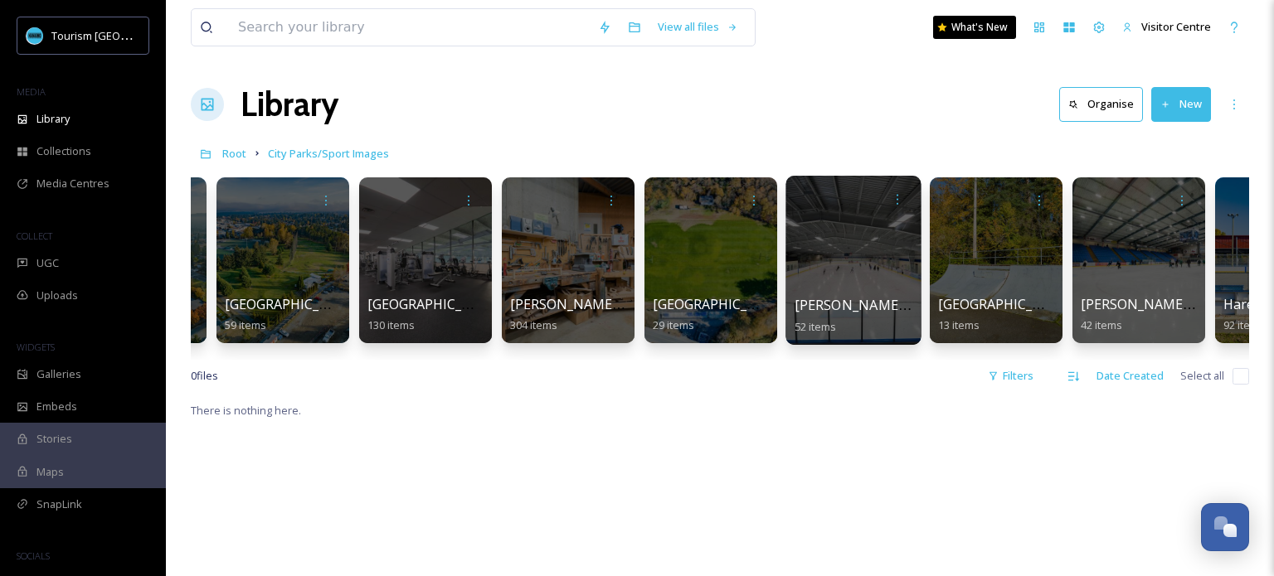
scroll to position [0, 124]
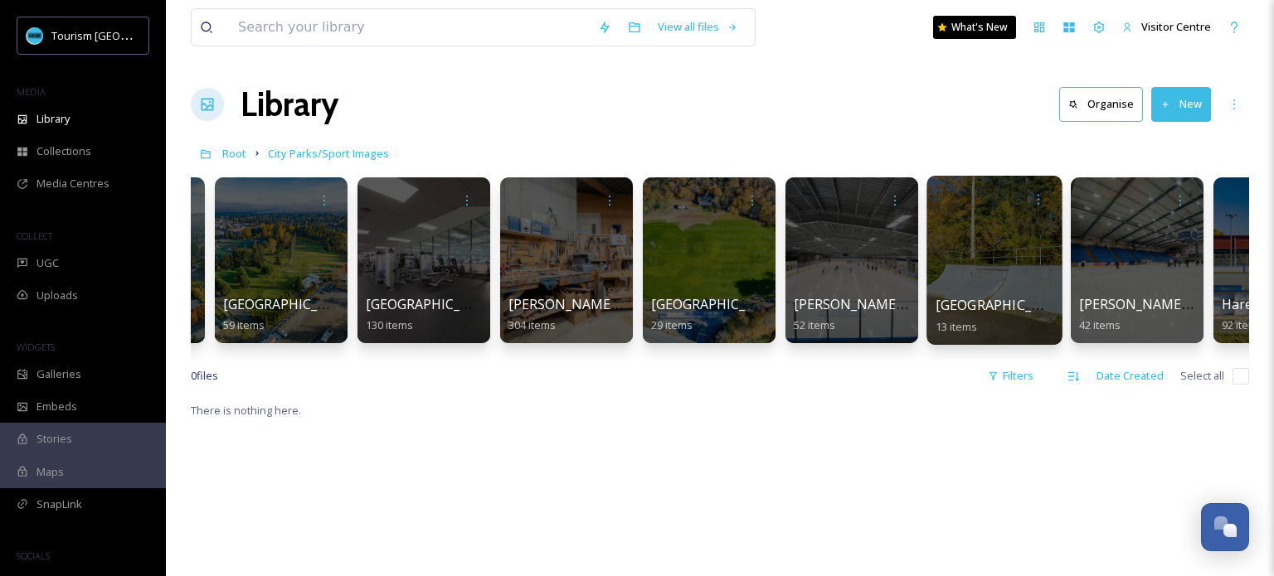
click at [981, 276] on div at bounding box center [993, 260] width 135 height 169
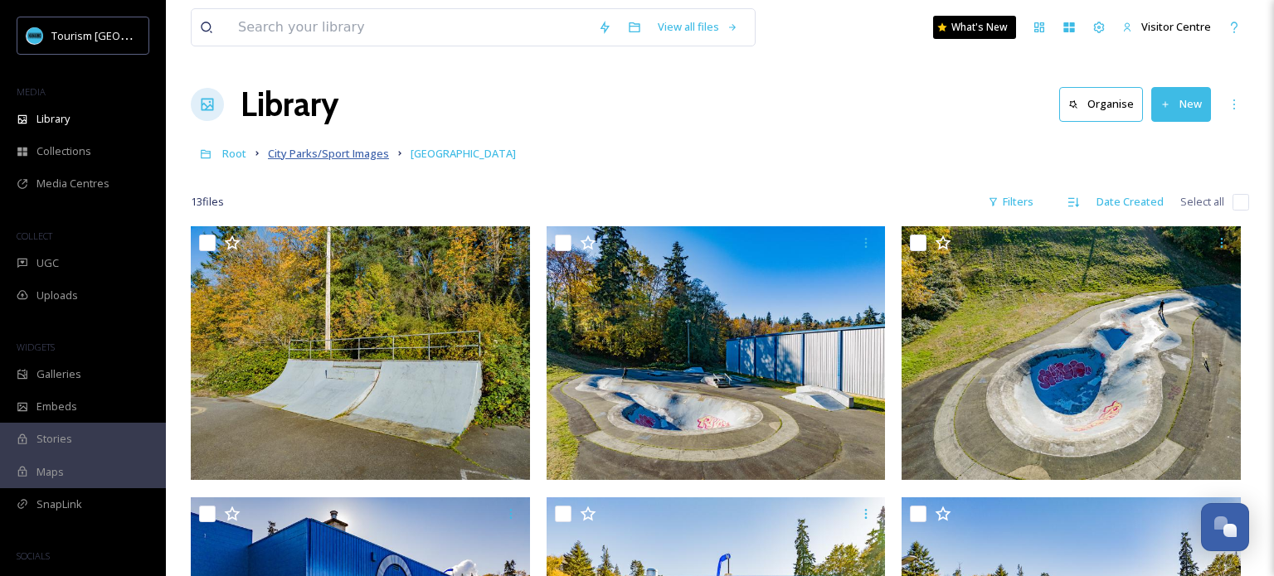
click at [285, 157] on span "City Parks/Sport Images" at bounding box center [328, 153] width 121 height 15
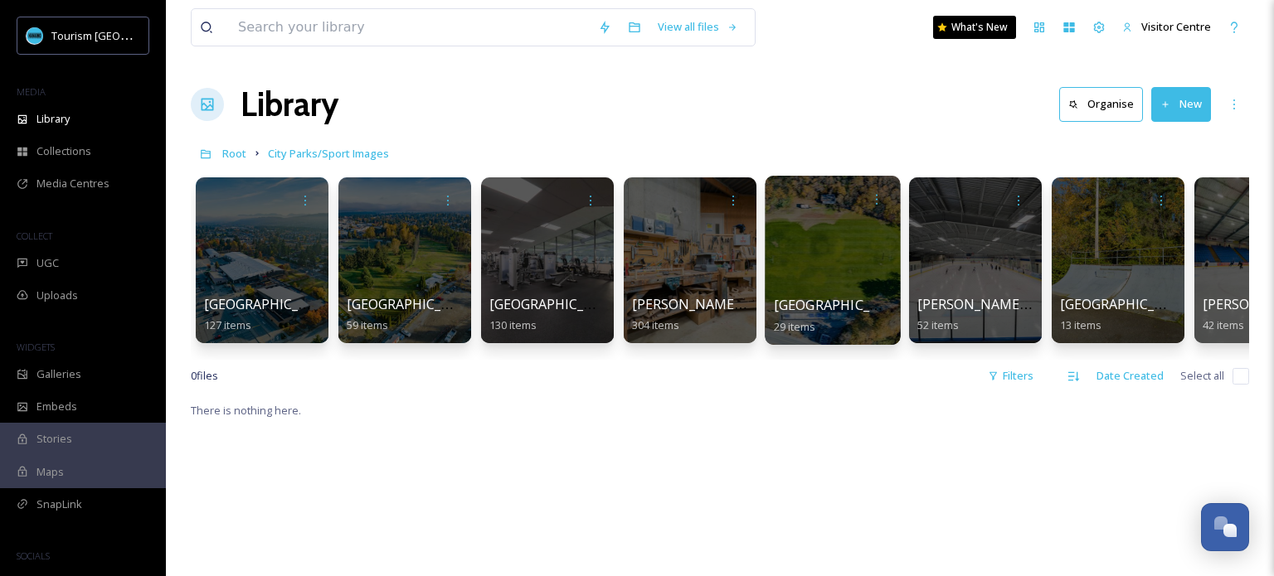
click at [802, 279] on div at bounding box center [832, 260] width 135 height 169
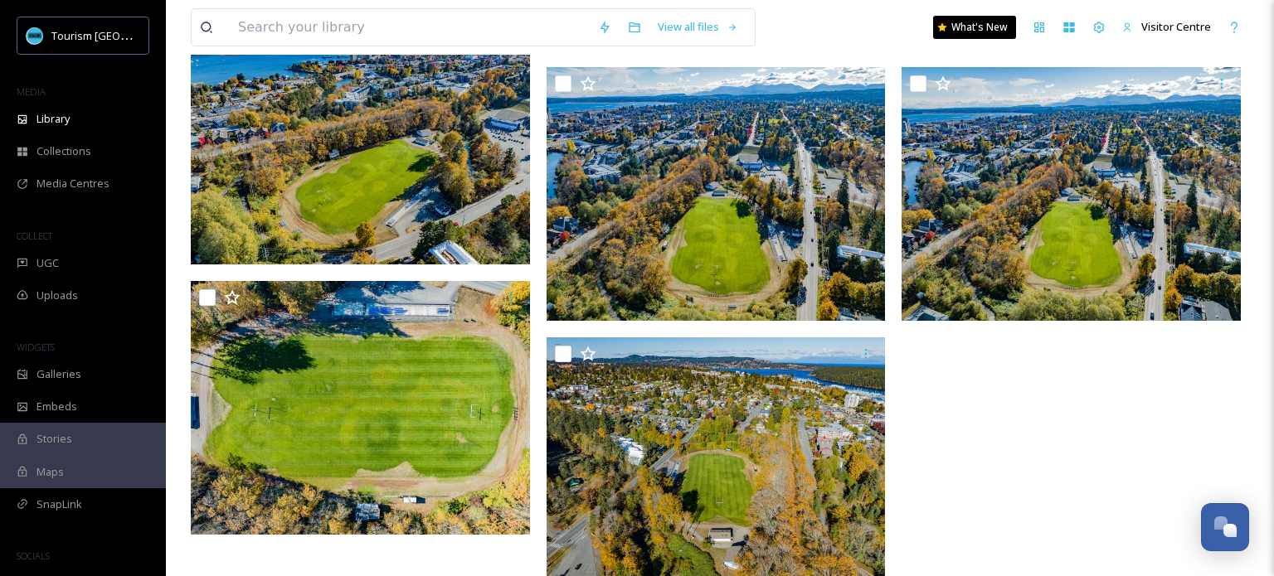
scroll to position [2316, 0]
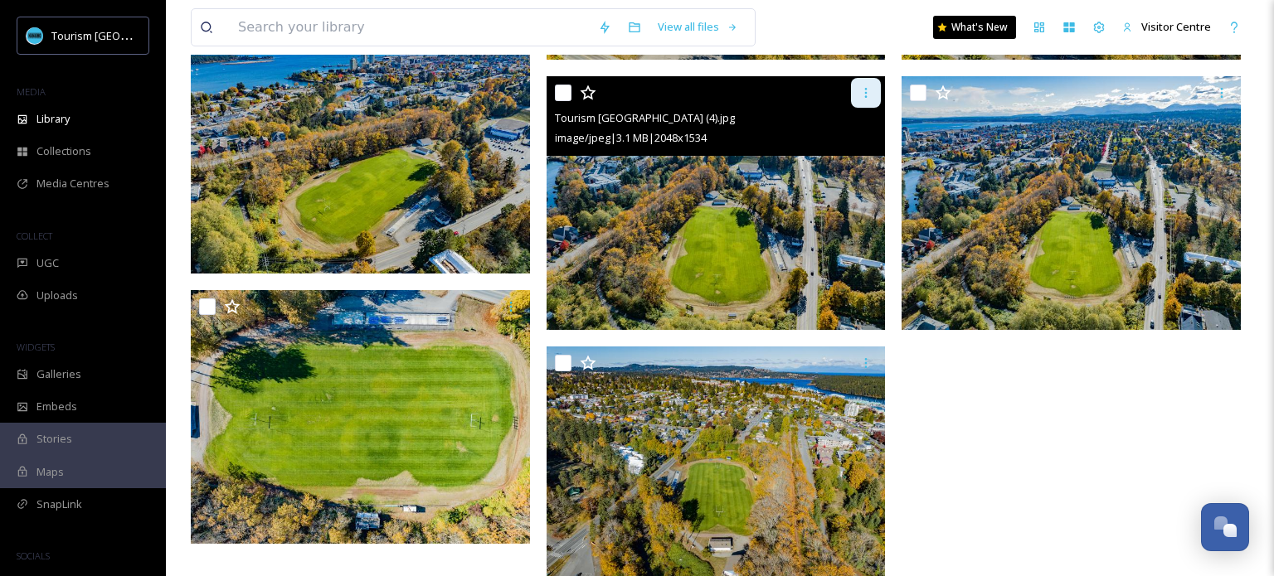
click at [869, 95] on icon at bounding box center [865, 92] width 13 height 13
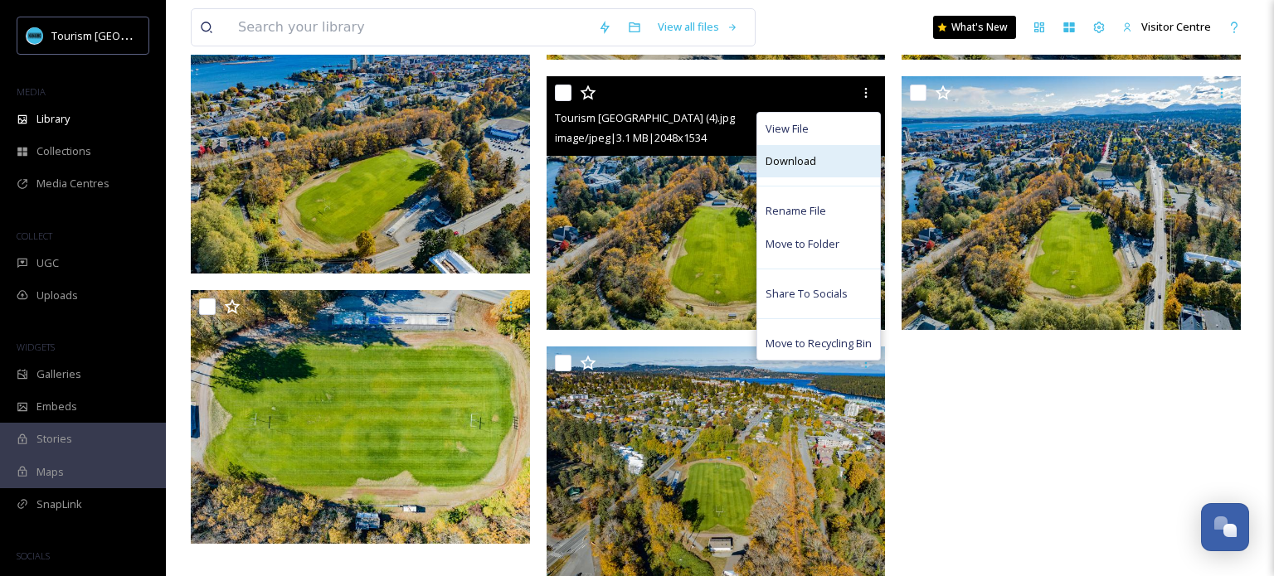
click at [822, 173] on div "Download" at bounding box center [818, 161] width 123 height 32
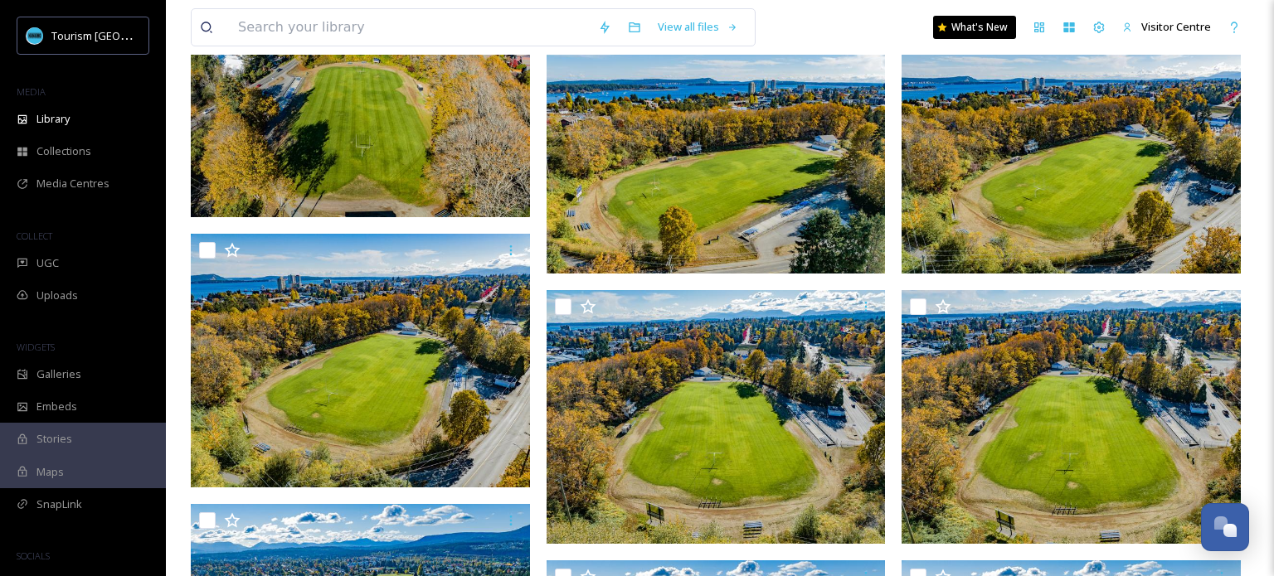
scroll to position [0, 0]
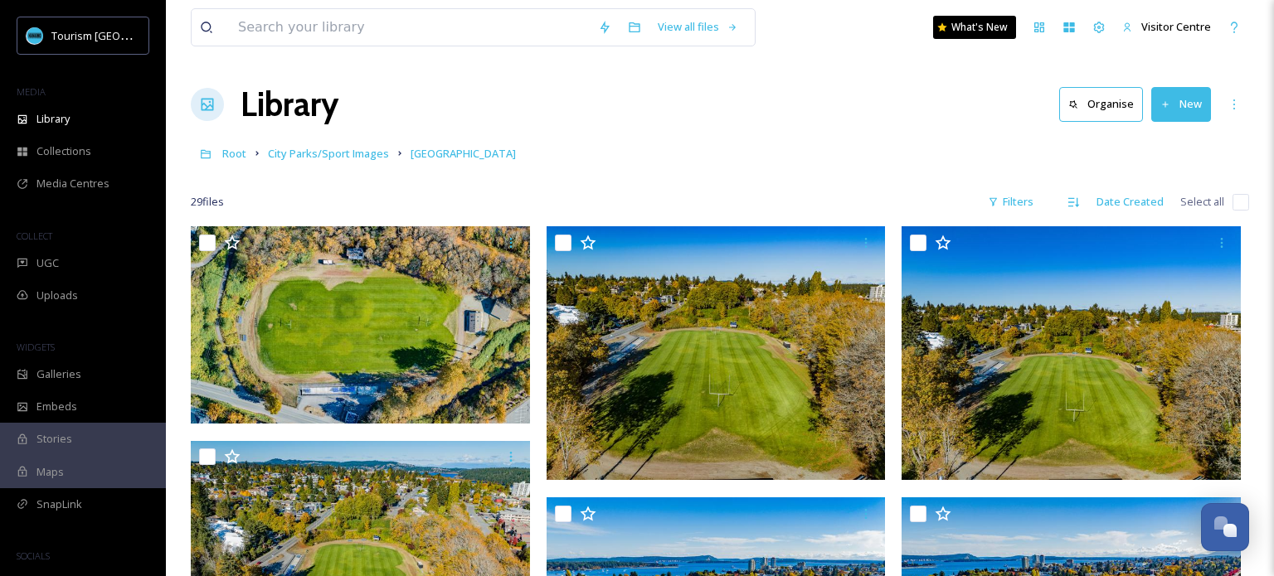
click at [314, 161] on link "City Parks/Sport Images" at bounding box center [328, 153] width 121 height 20
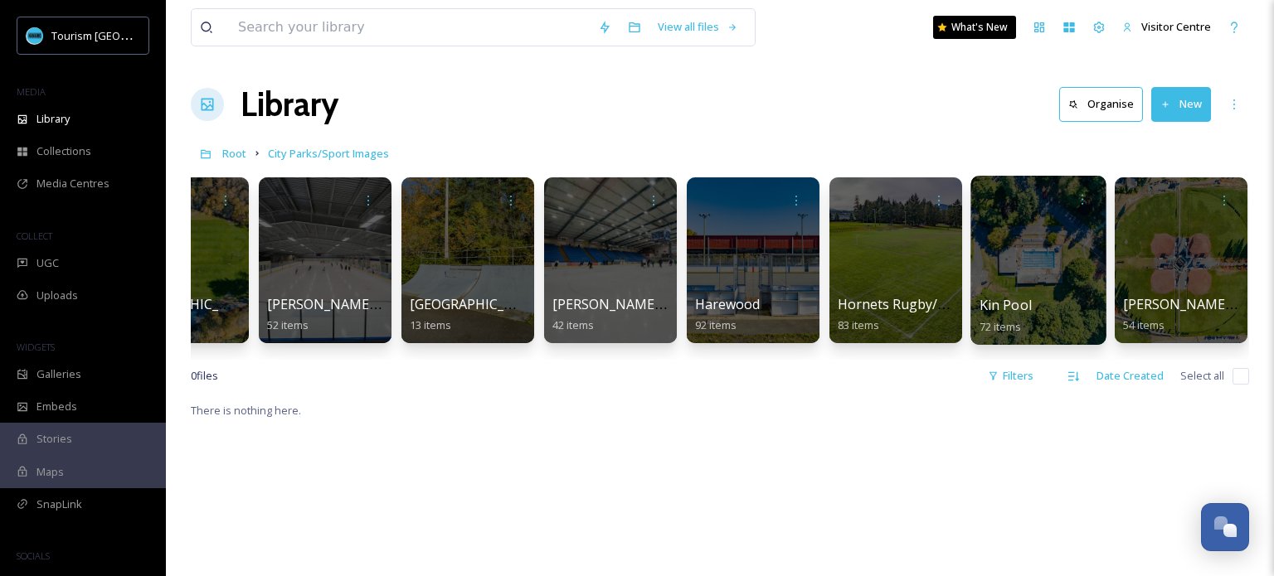
scroll to position [0, 657]
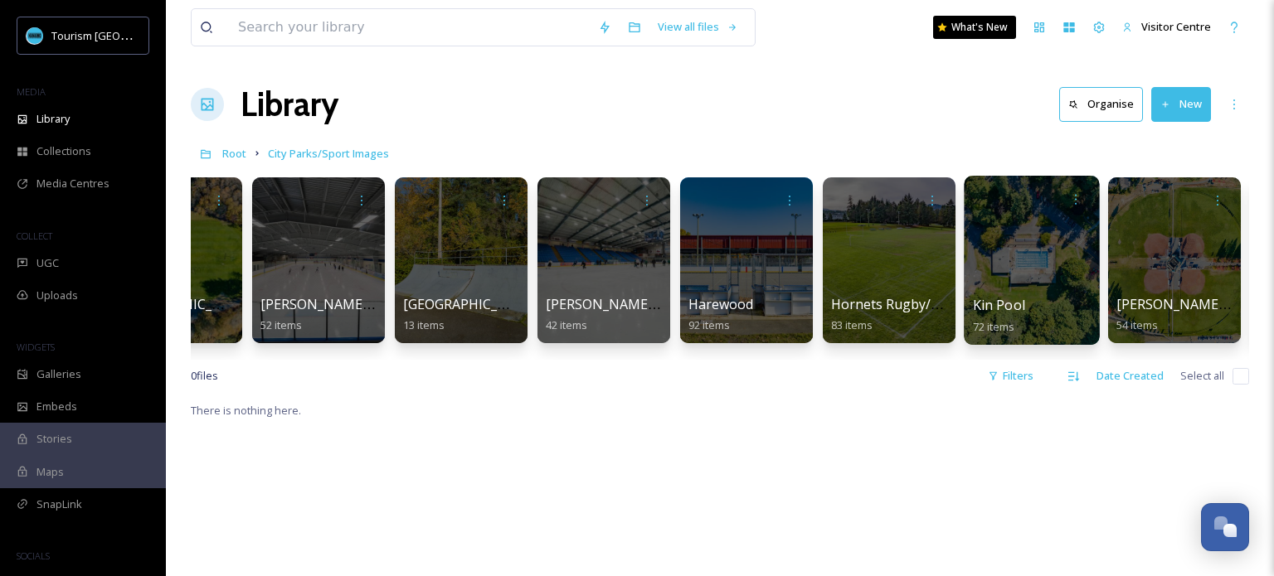
click at [1043, 231] on div at bounding box center [1031, 260] width 135 height 169
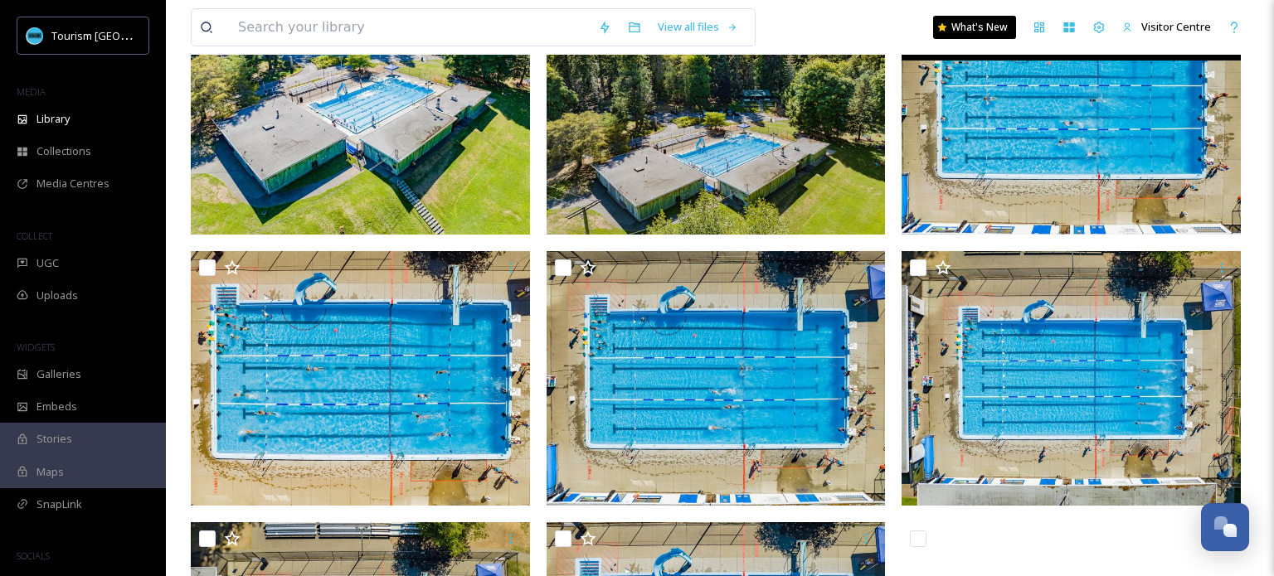
scroll to position [2413, 0]
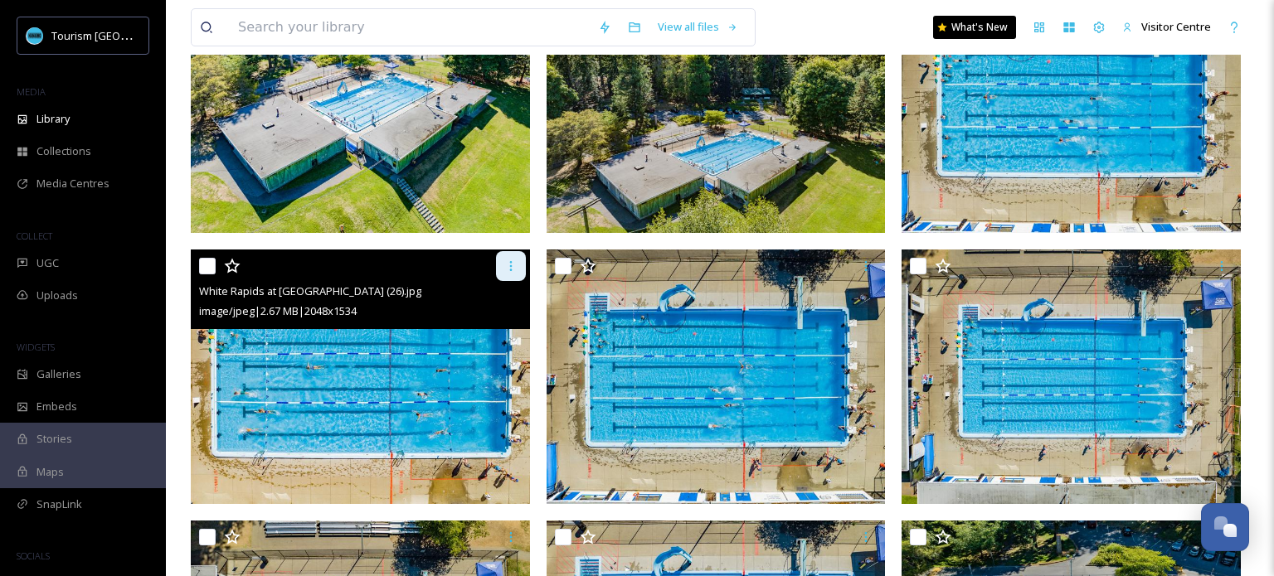
click at [510, 271] on icon at bounding box center [510, 266] width 13 height 13
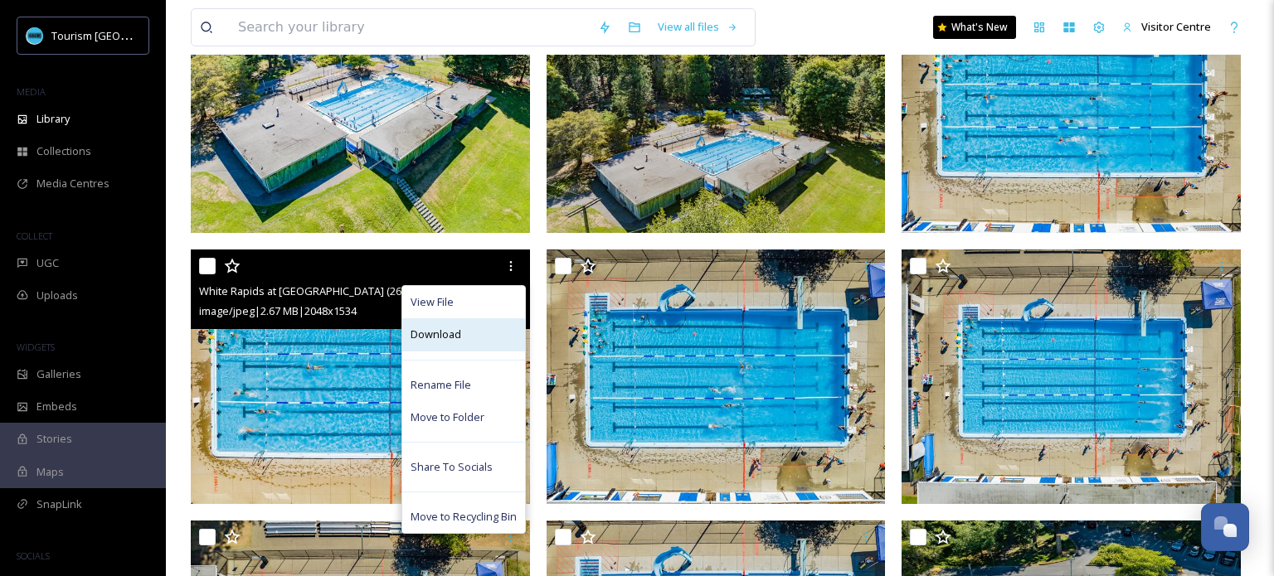
click at [475, 336] on div "Download" at bounding box center [463, 335] width 123 height 32
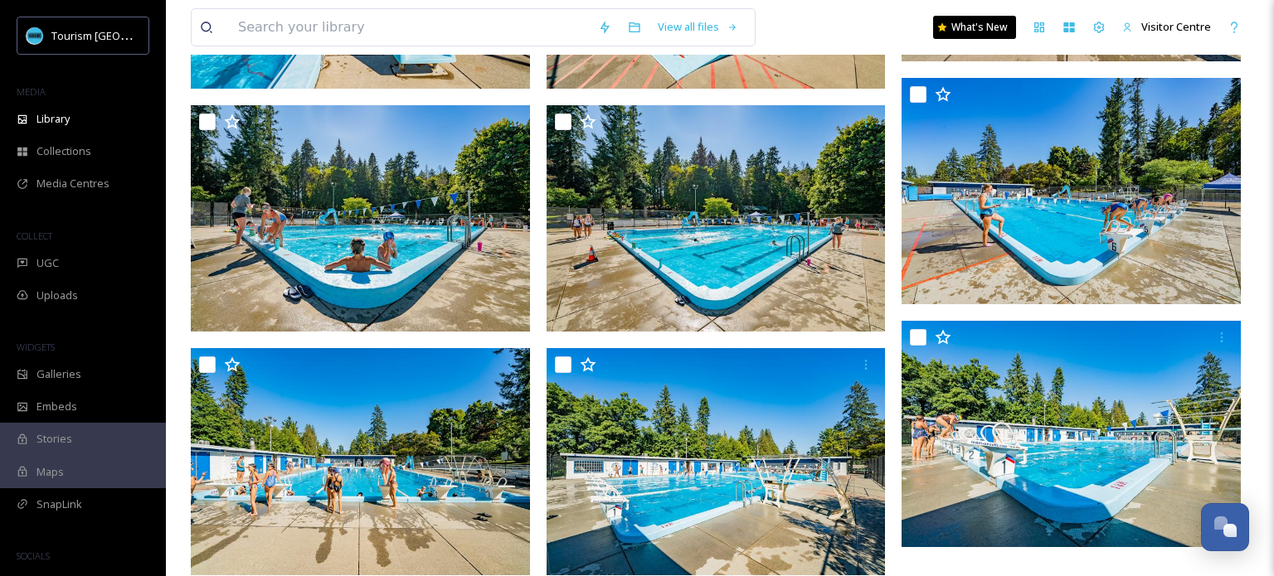
scroll to position [5965, 0]
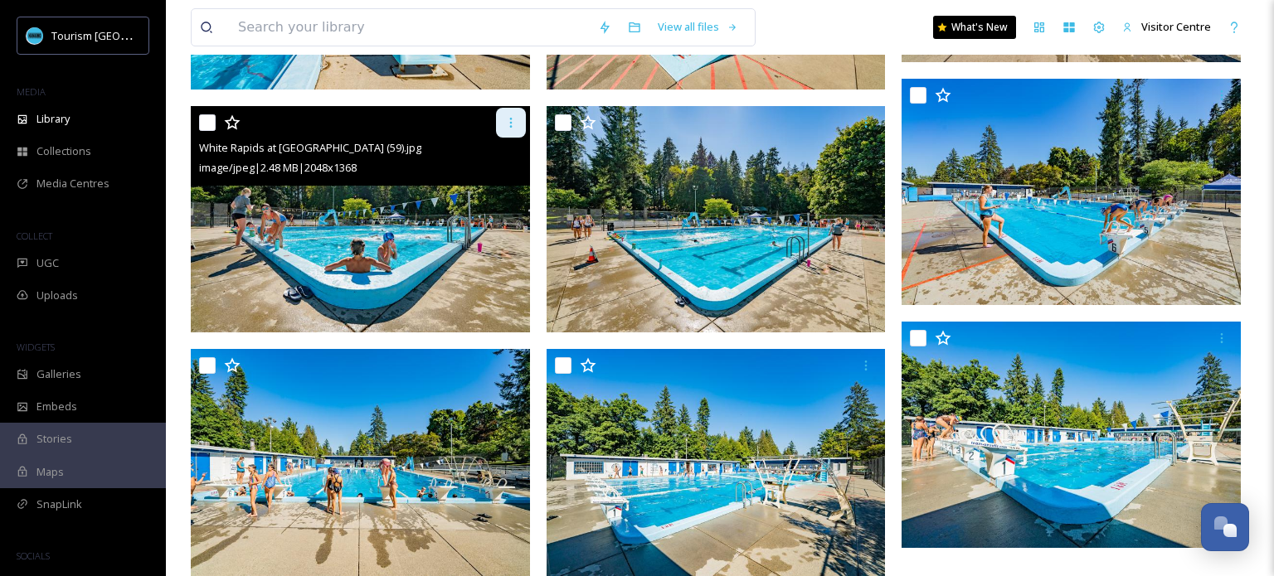
click at [510, 119] on icon at bounding box center [510, 123] width 2 height 10
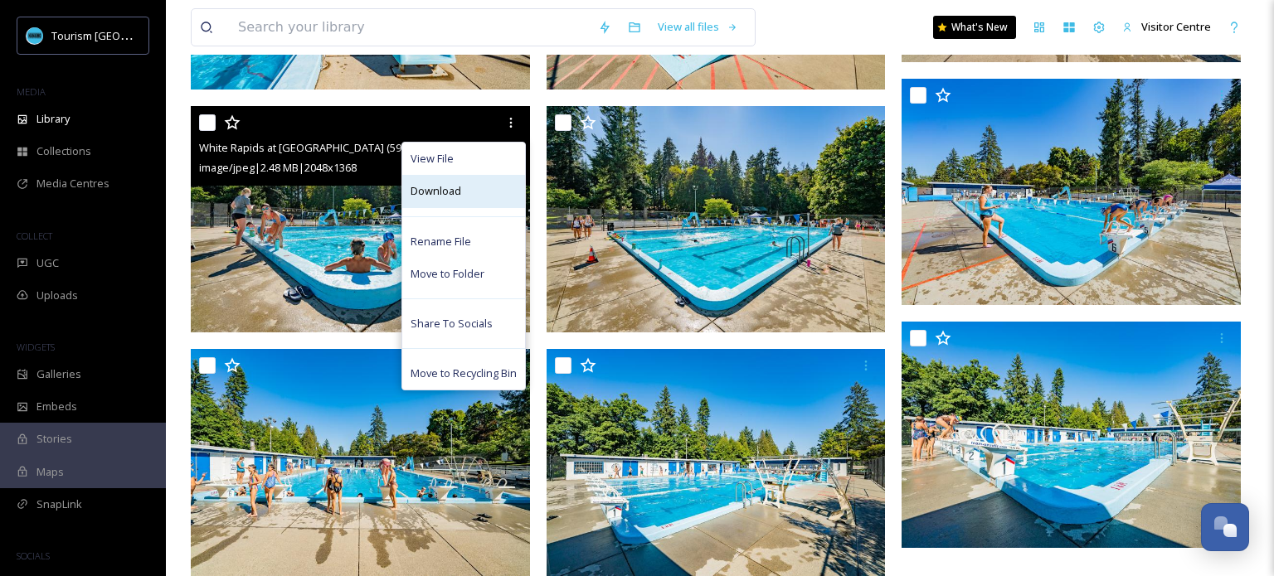
click at [476, 189] on div "Download" at bounding box center [463, 191] width 123 height 32
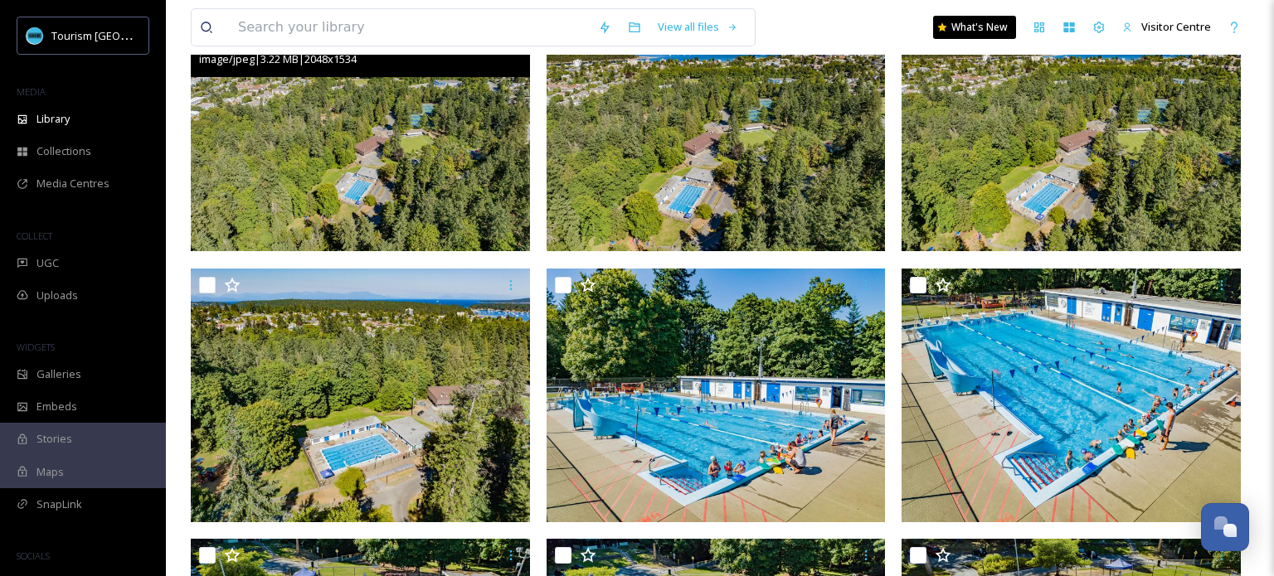
scroll to position [0, 0]
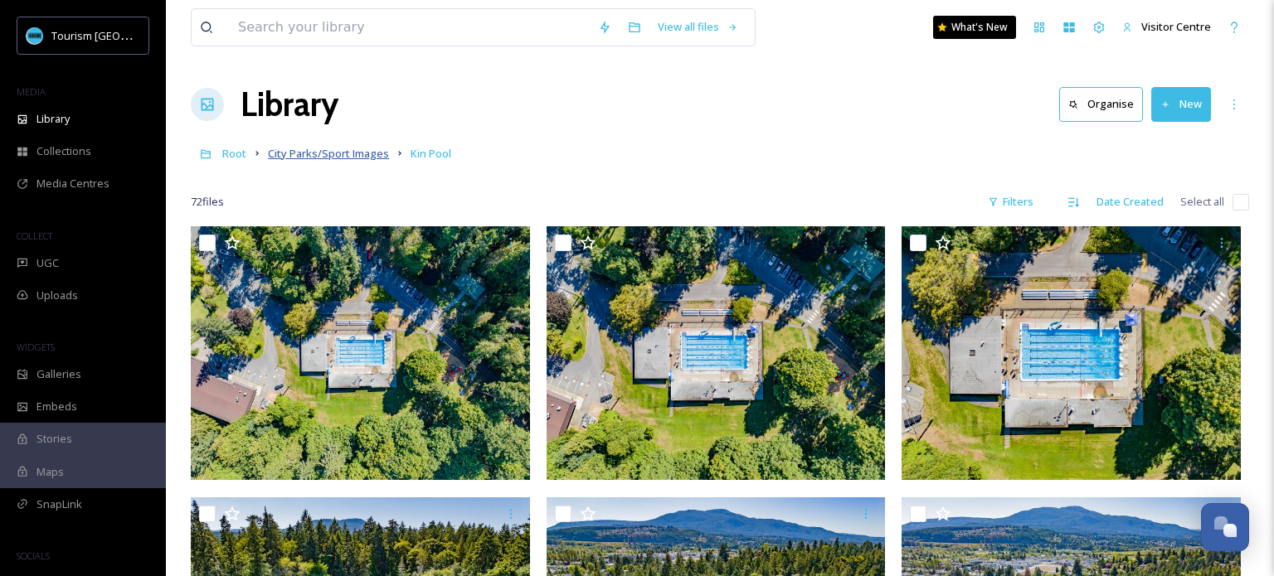
click at [338, 154] on span "City Parks/Sport Images" at bounding box center [328, 153] width 121 height 15
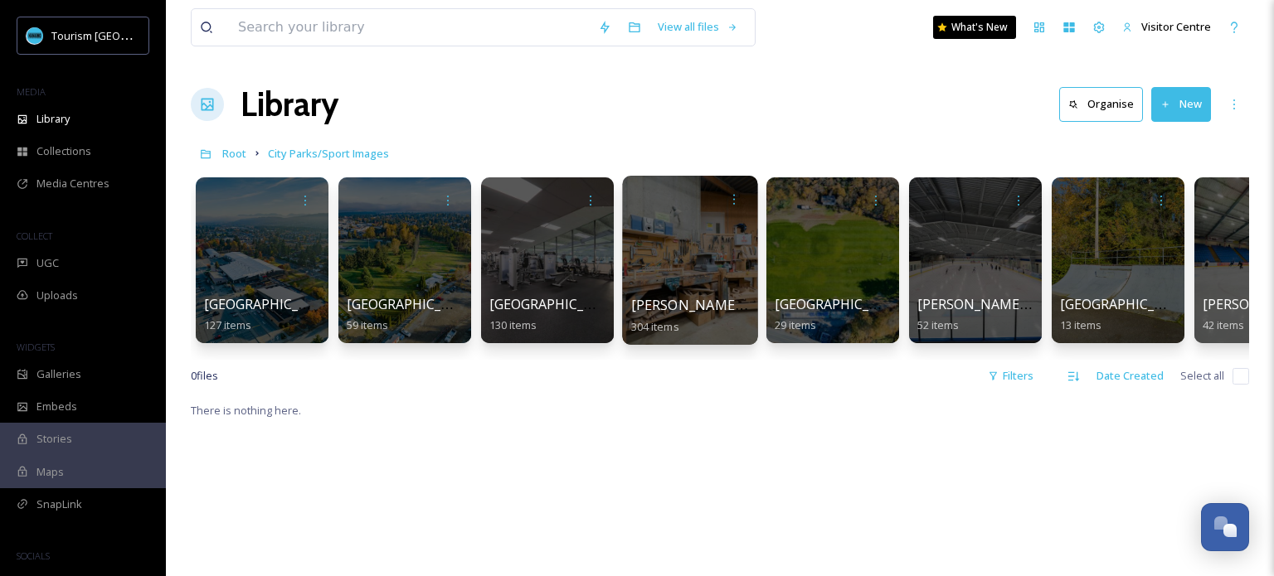
click at [712, 245] on div at bounding box center [689, 260] width 135 height 169
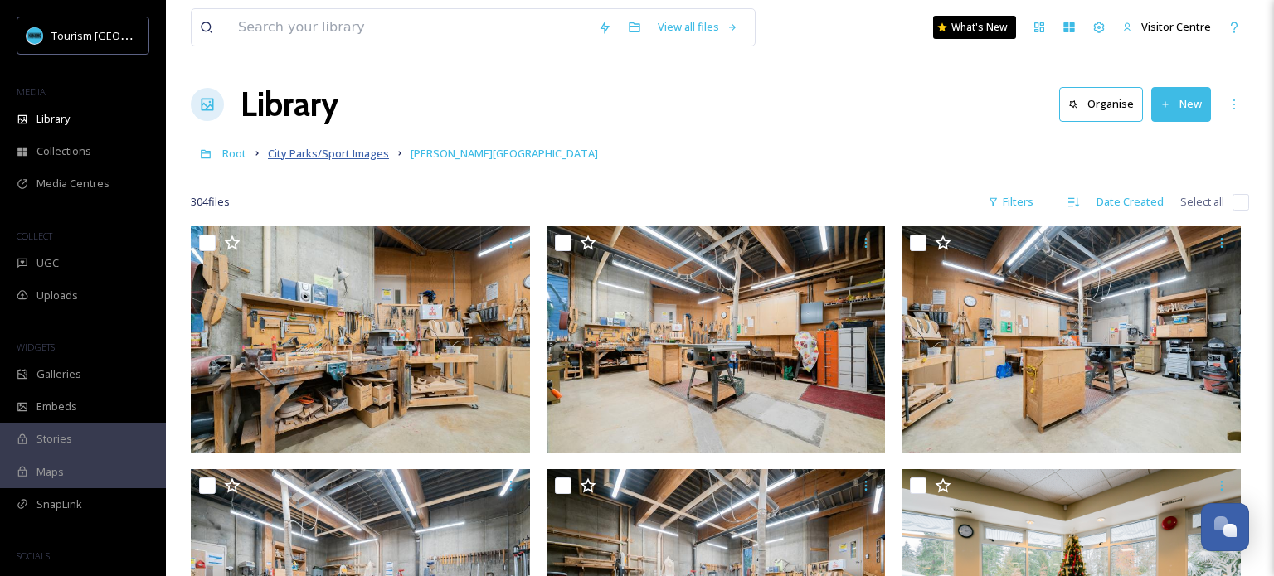
click at [299, 156] on span "City Parks/Sport Images" at bounding box center [328, 153] width 121 height 15
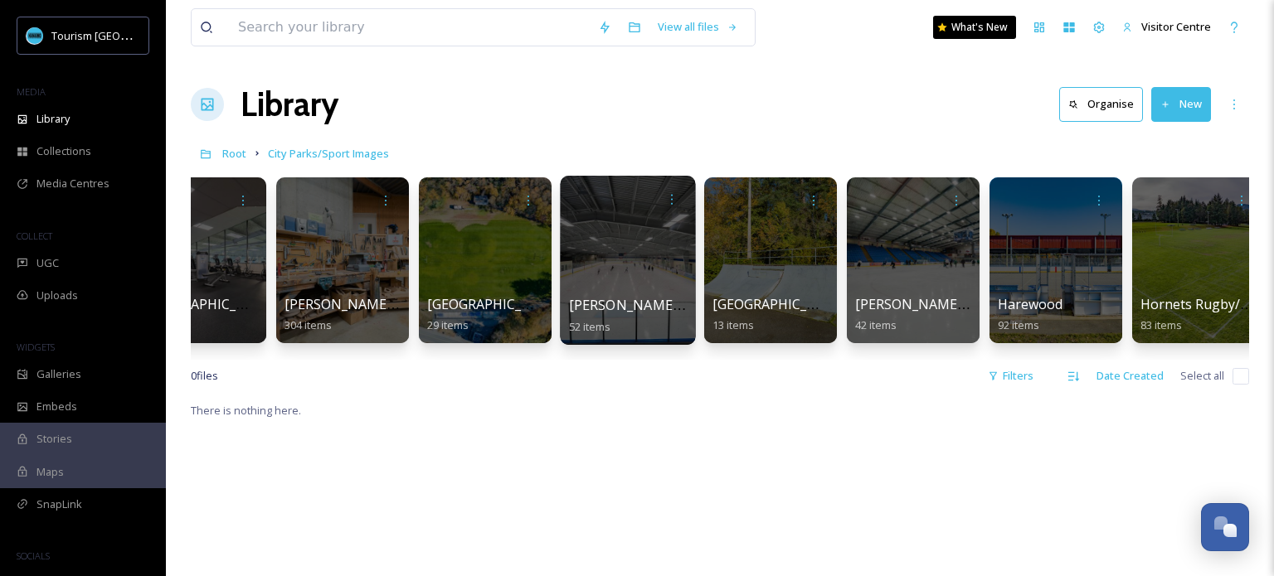
scroll to position [0, 348]
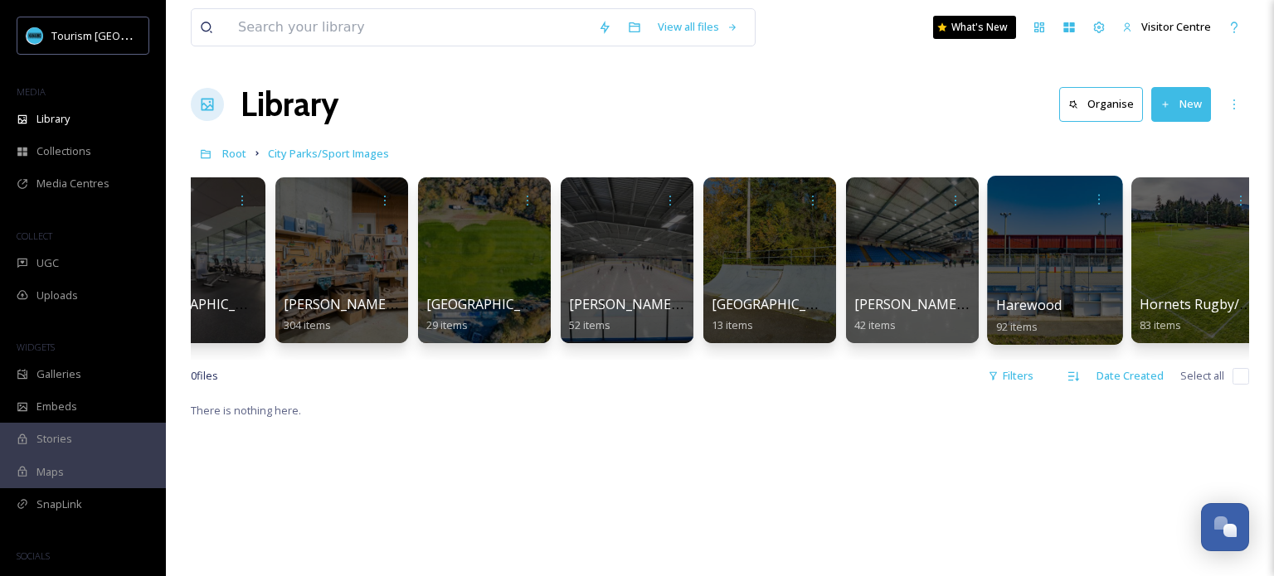
click at [1046, 275] on div at bounding box center [1054, 260] width 135 height 169
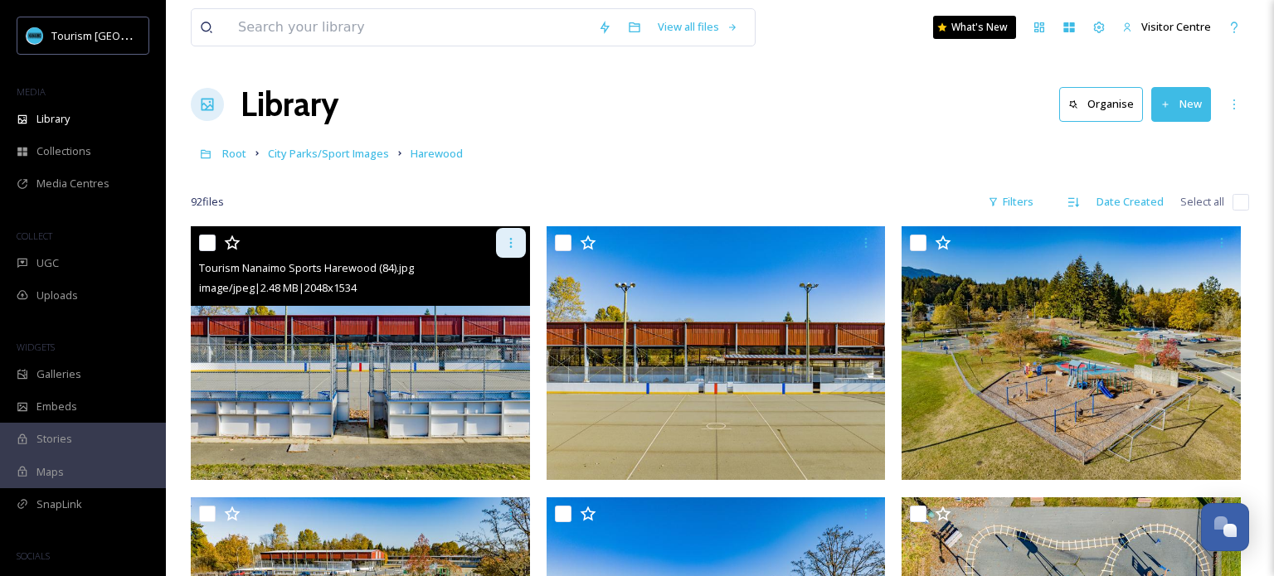
click at [511, 242] on icon at bounding box center [510, 243] width 2 height 10
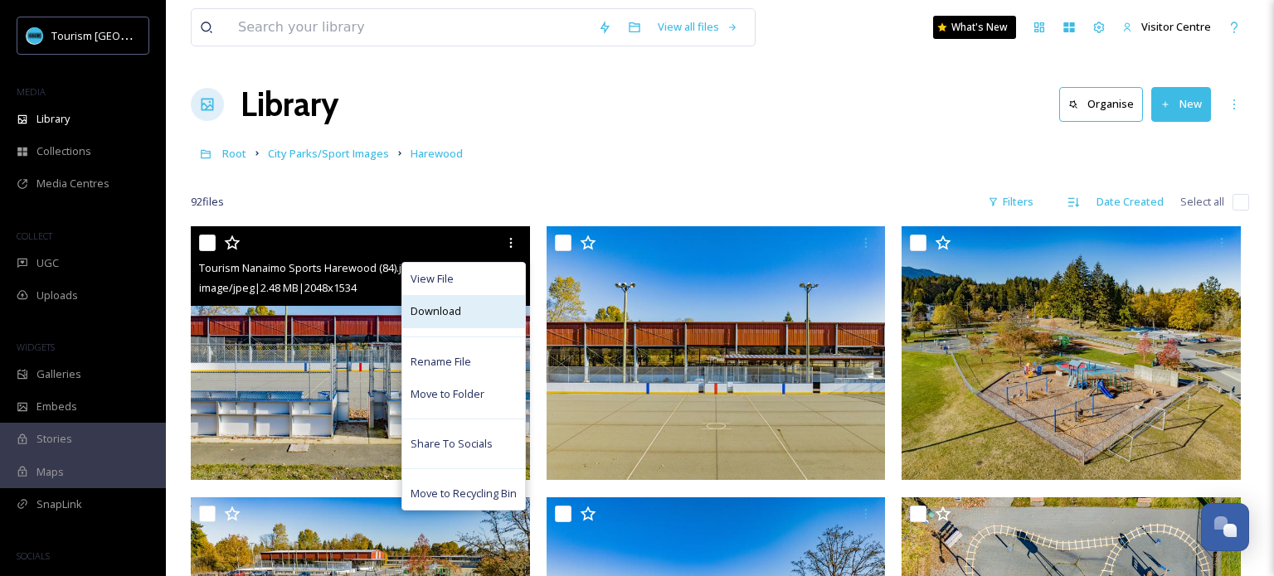
click at [451, 315] on span "Download" at bounding box center [436, 312] width 51 height 16
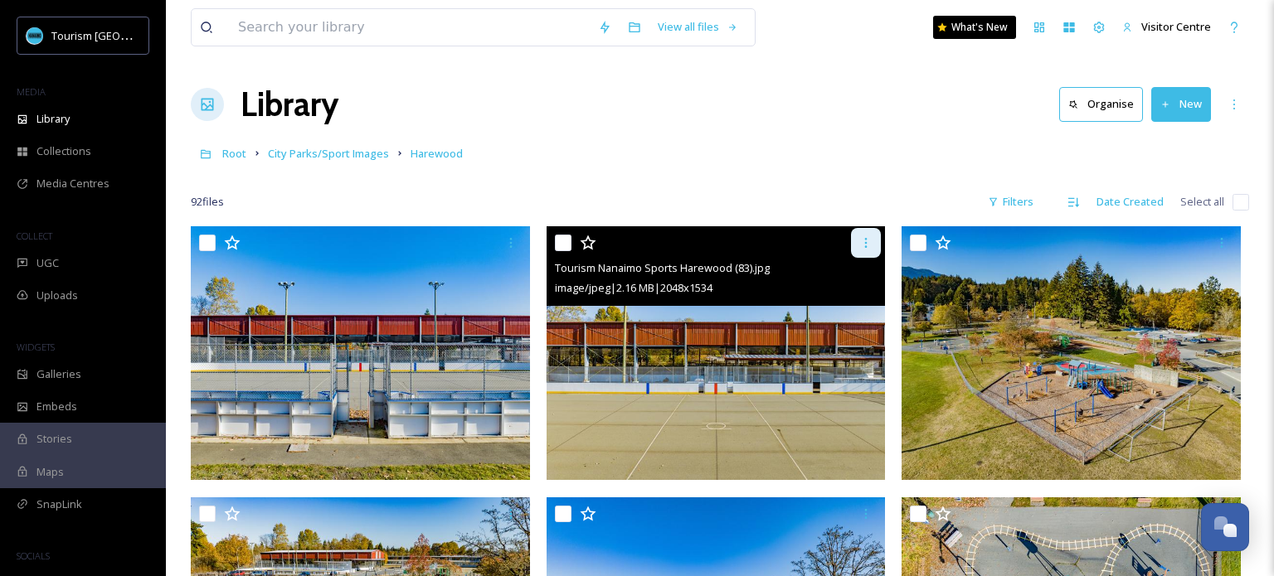
click at [863, 247] on icon at bounding box center [865, 242] width 13 height 13
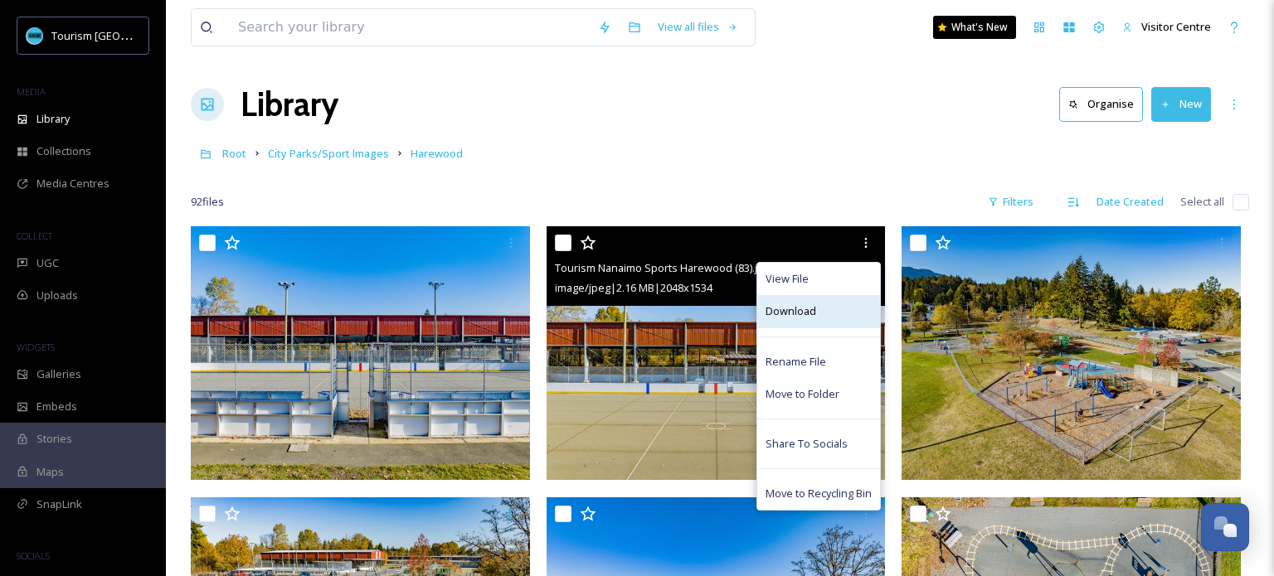
click at [829, 307] on div "Download" at bounding box center [818, 311] width 123 height 32
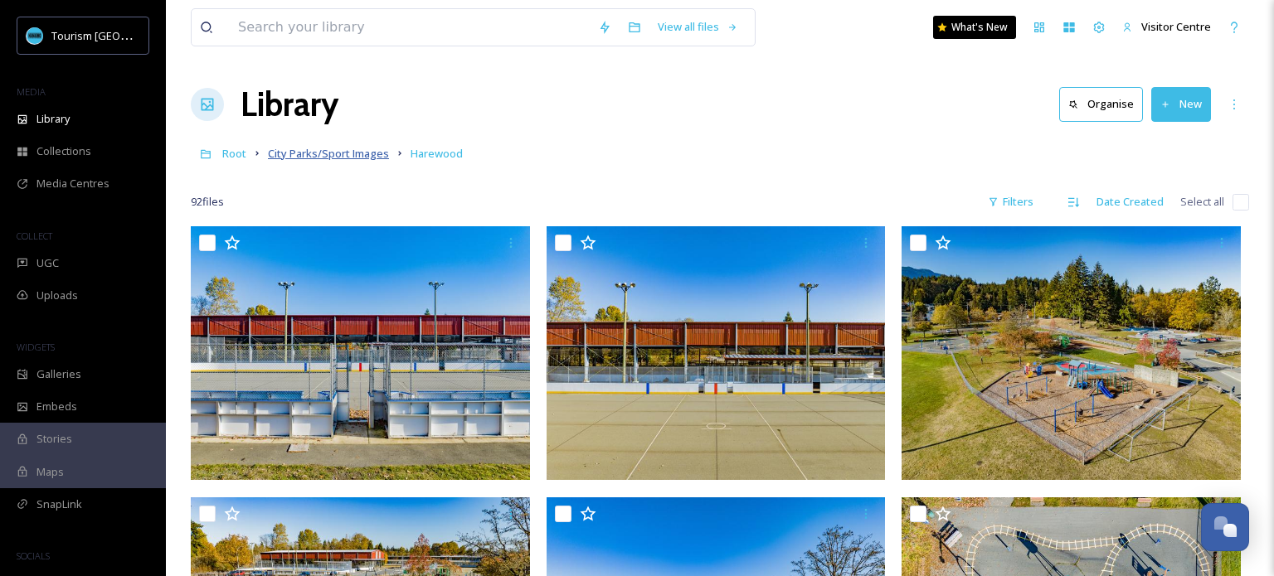
click at [338, 152] on span "City Parks/Sport Images" at bounding box center [328, 153] width 121 height 15
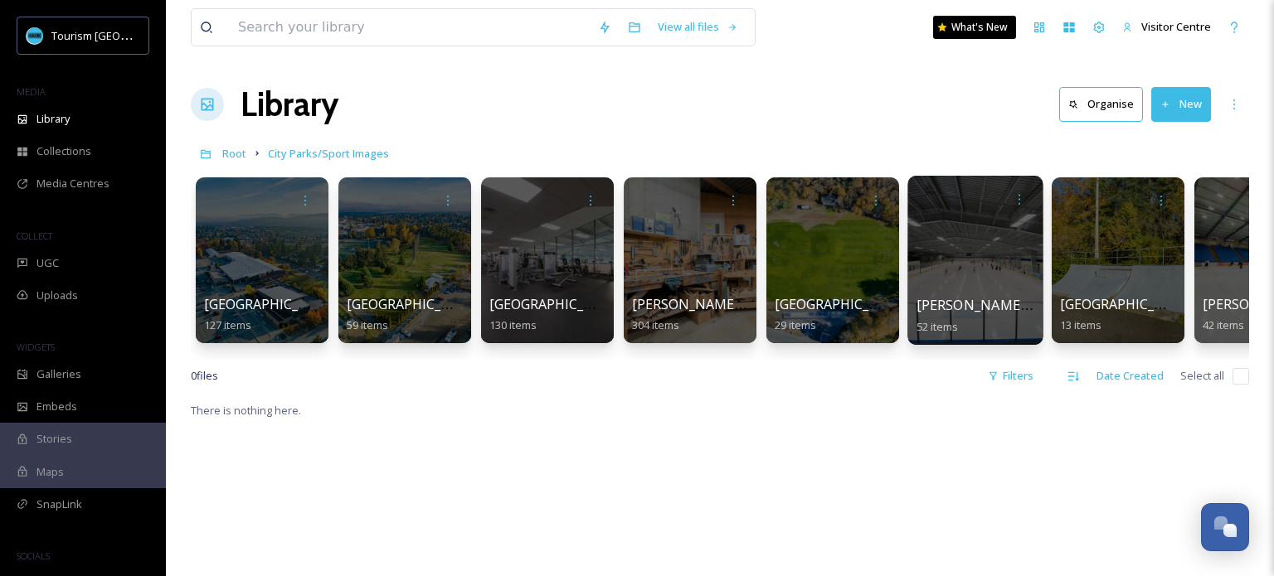
click at [985, 258] on div at bounding box center [974, 260] width 135 height 169
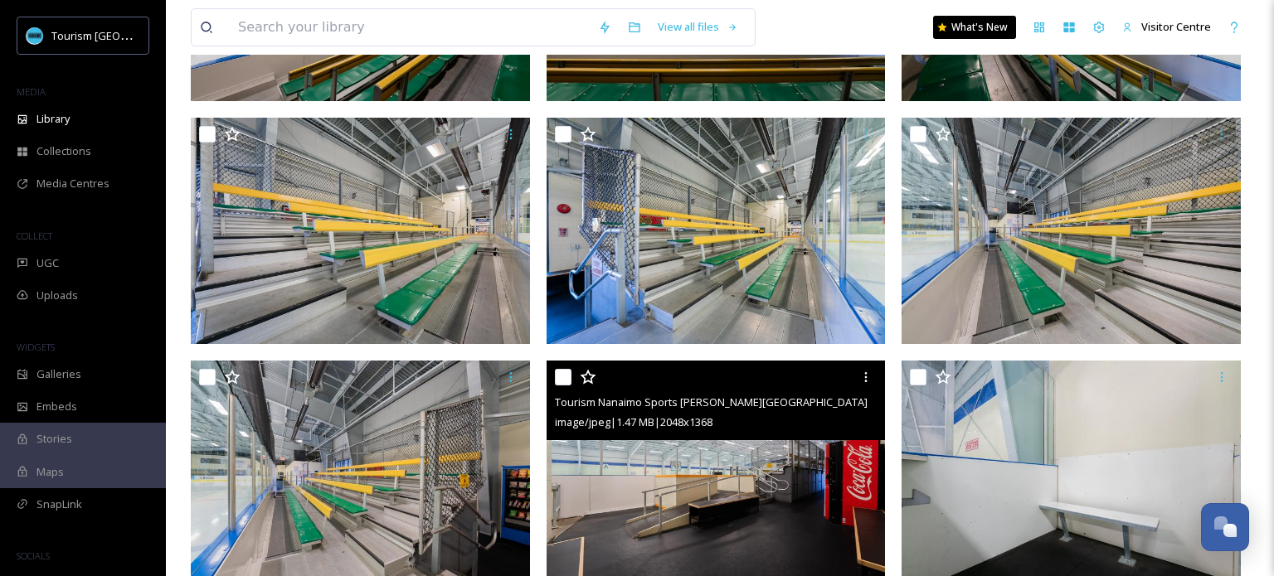
scroll to position [2780, 0]
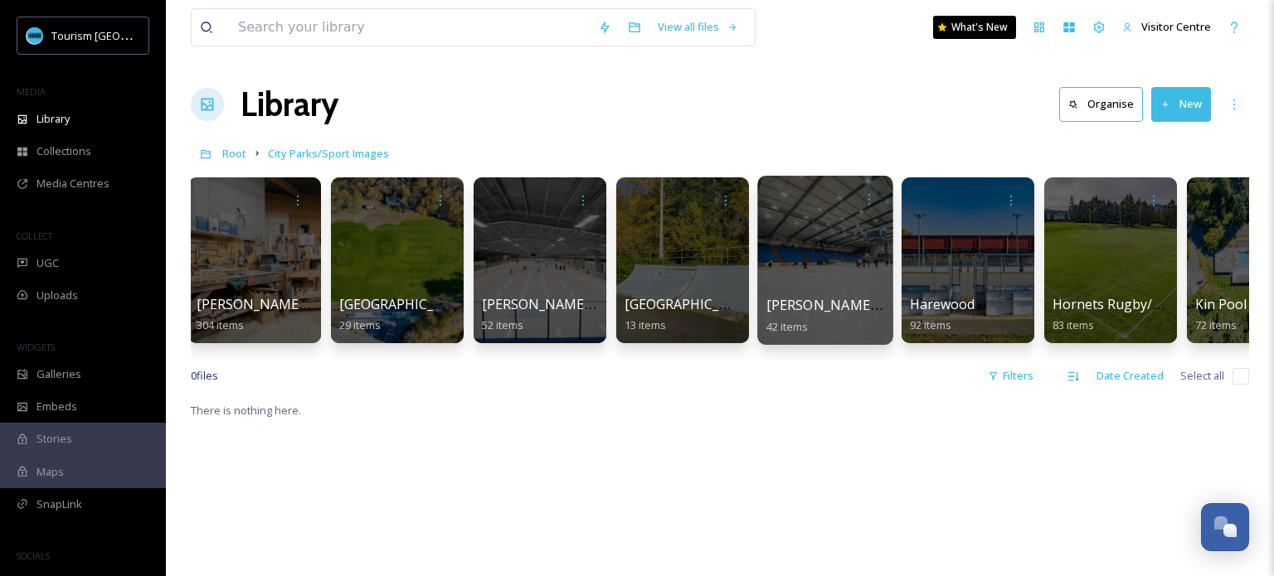
scroll to position [0, 503]
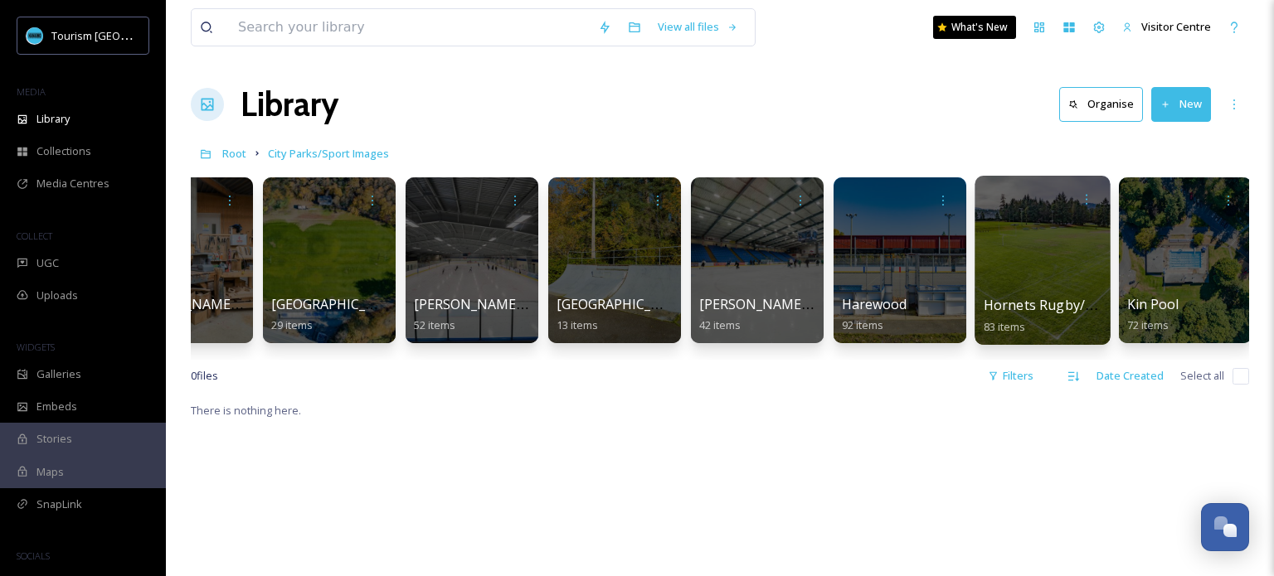
click at [1056, 270] on div at bounding box center [1042, 260] width 135 height 169
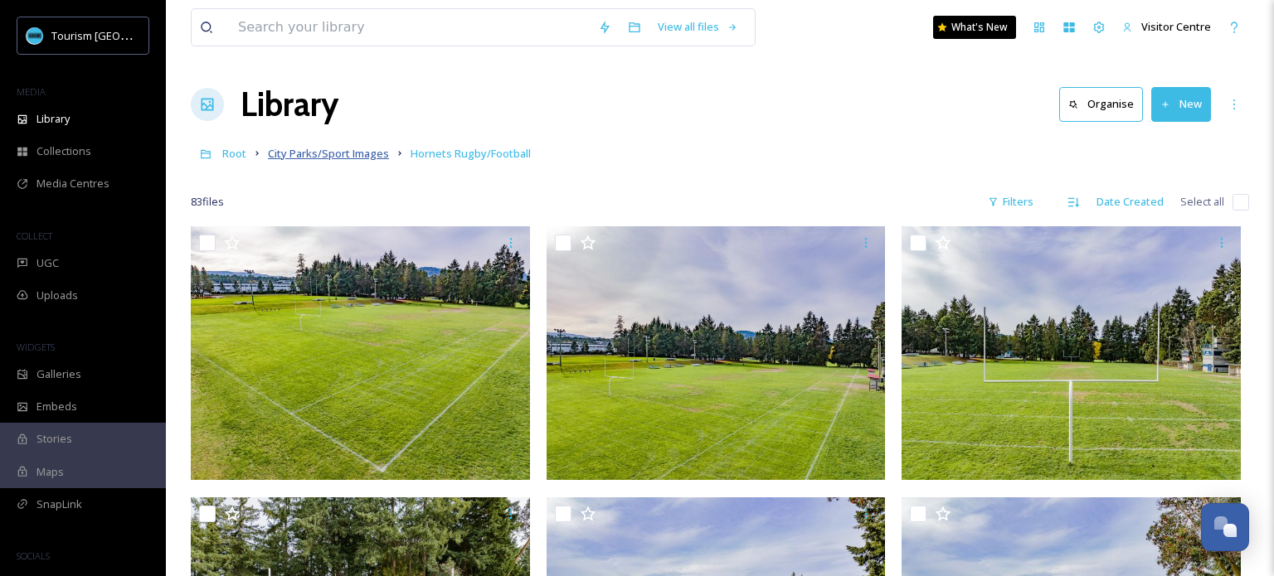
click at [293, 155] on span "City Parks/Sport Images" at bounding box center [328, 153] width 121 height 15
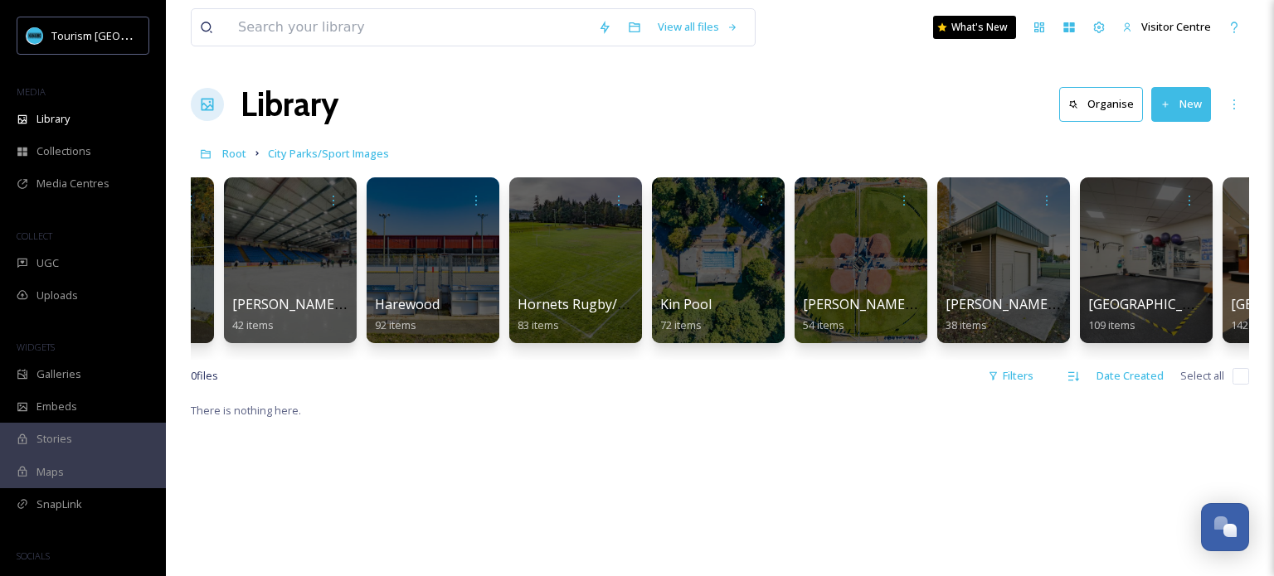
scroll to position [0, 975]
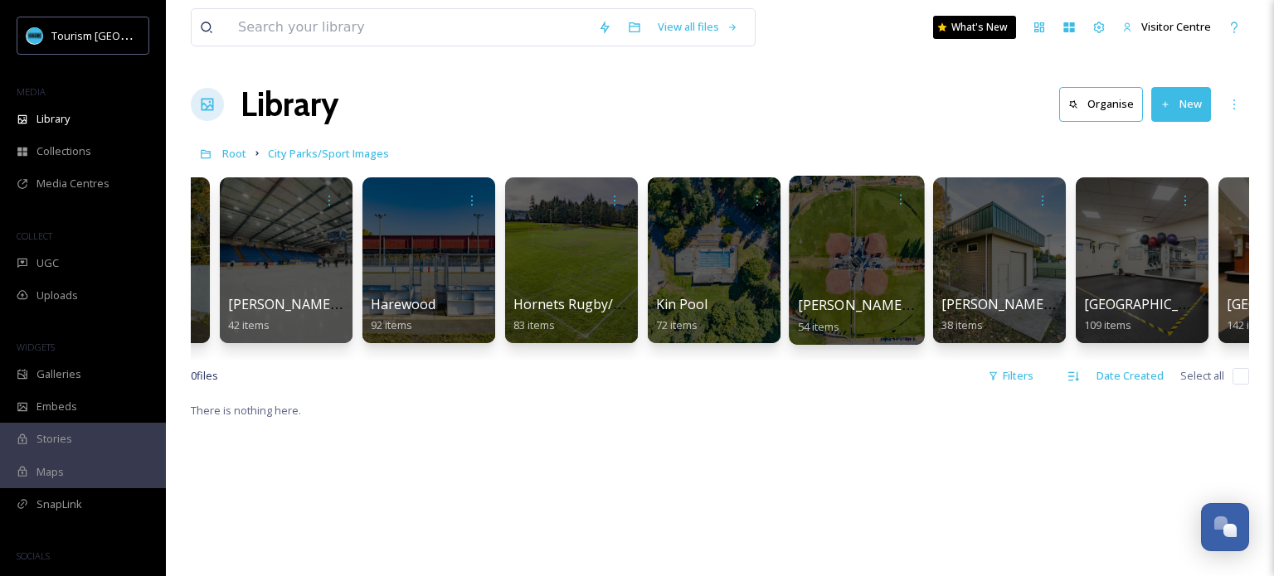
click at [808, 269] on div at bounding box center [856, 260] width 135 height 169
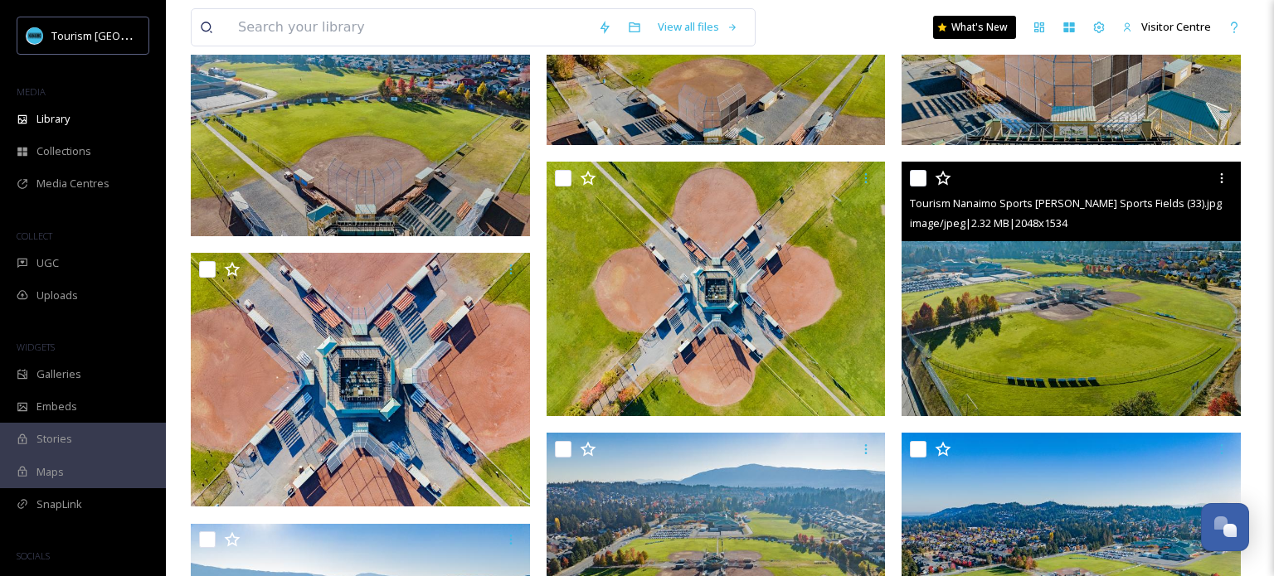
scroll to position [1689, 0]
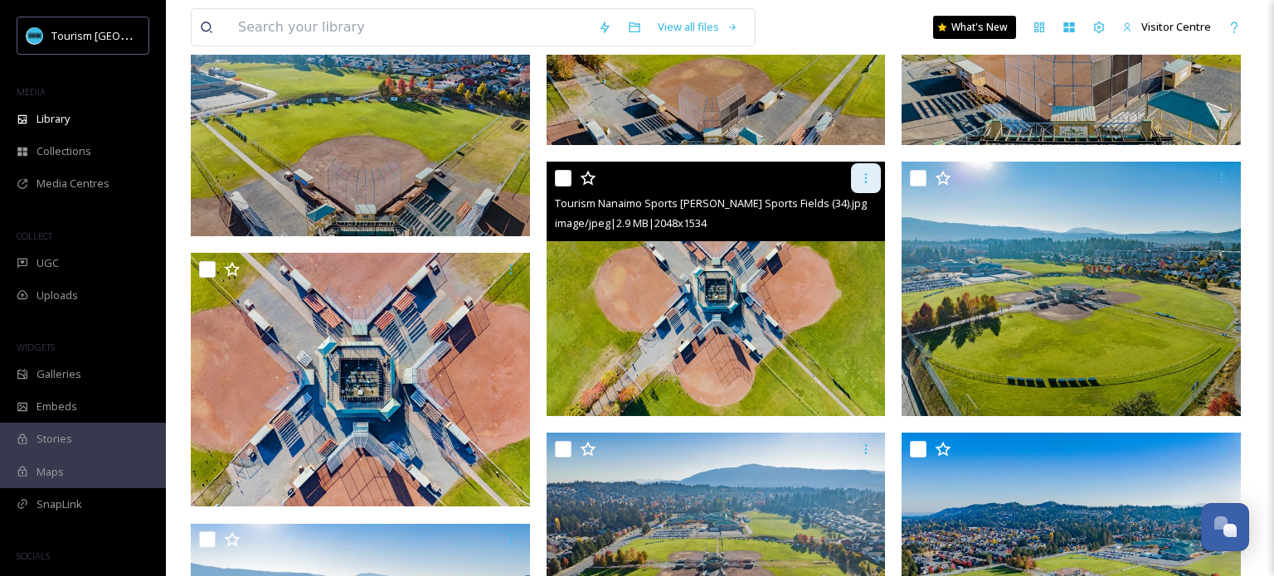
click at [865, 179] on icon at bounding box center [865, 178] width 13 height 13
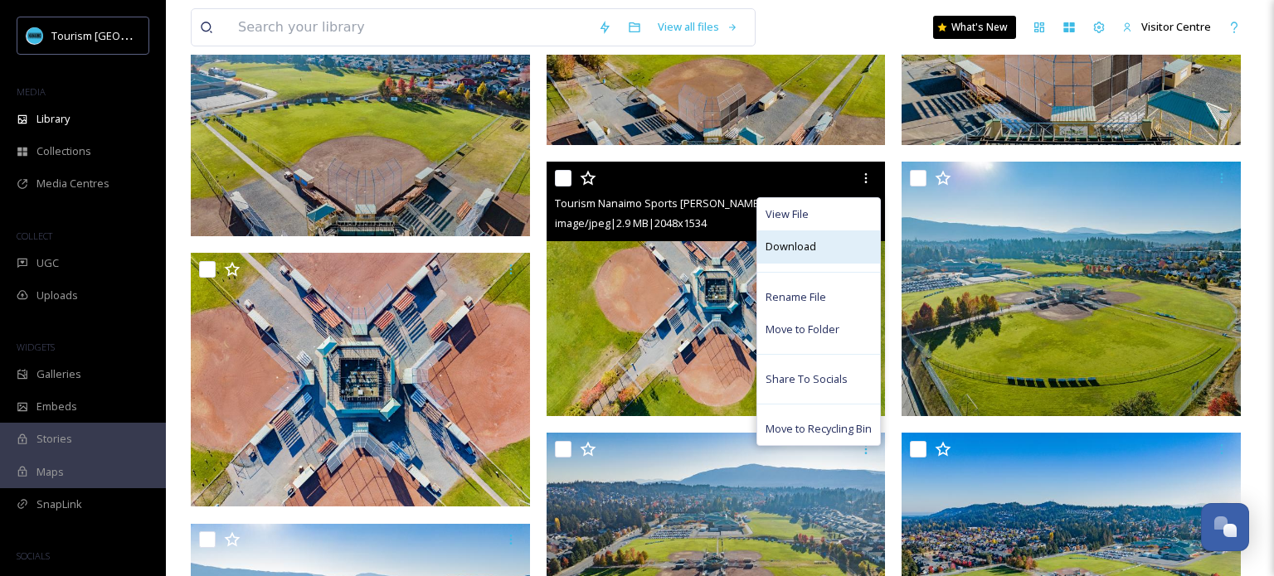
click at [808, 240] on span "Download" at bounding box center [791, 247] width 51 height 16
